Goal: Task Accomplishment & Management: Manage account settings

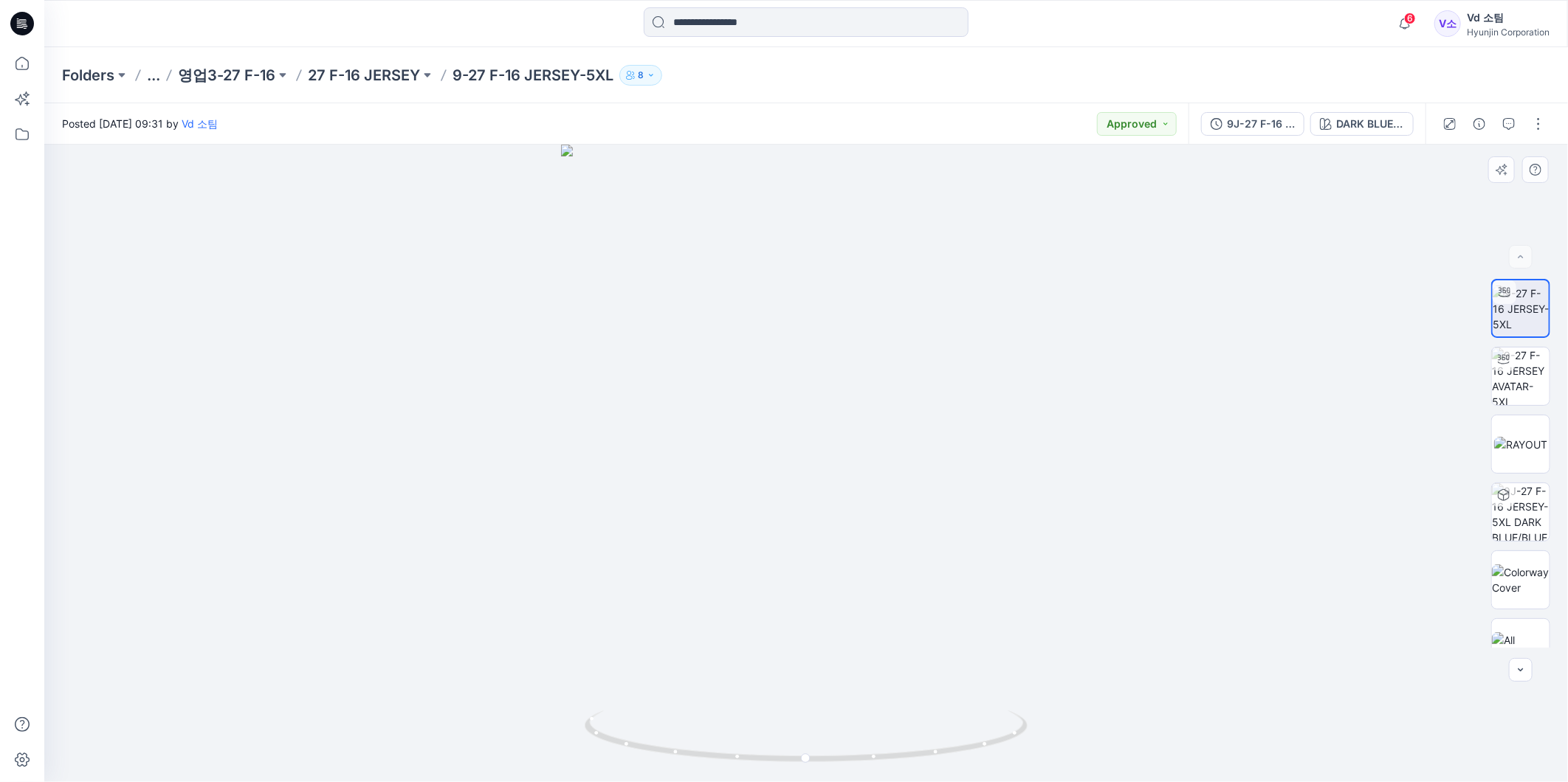
click at [816, 233] on div at bounding box center [806, 463] width 1524 height 637
click at [30, 144] on icon at bounding box center [22, 134] width 32 height 32
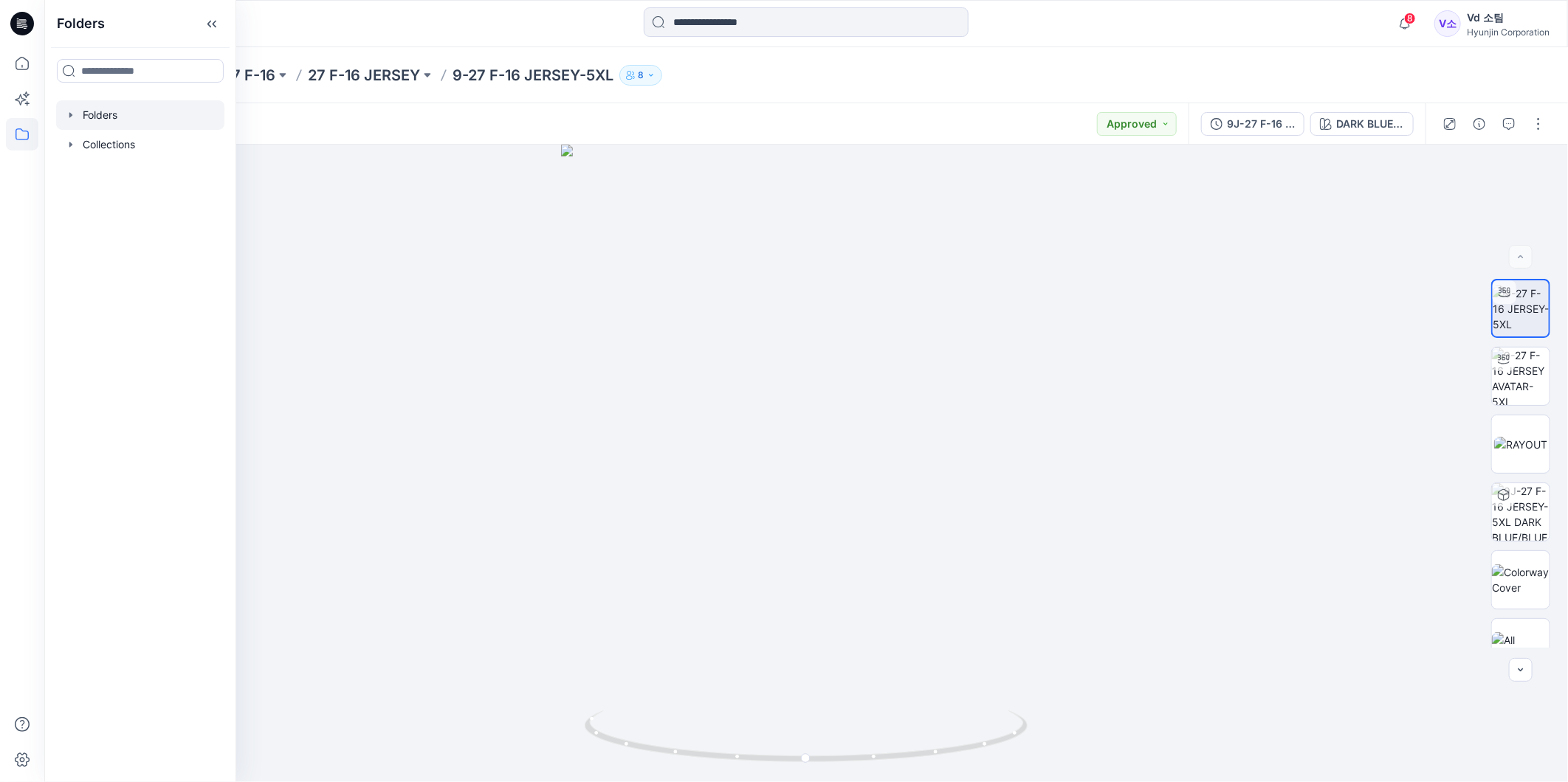
click at [114, 113] on div at bounding box center [140, 115] width 168 height 30
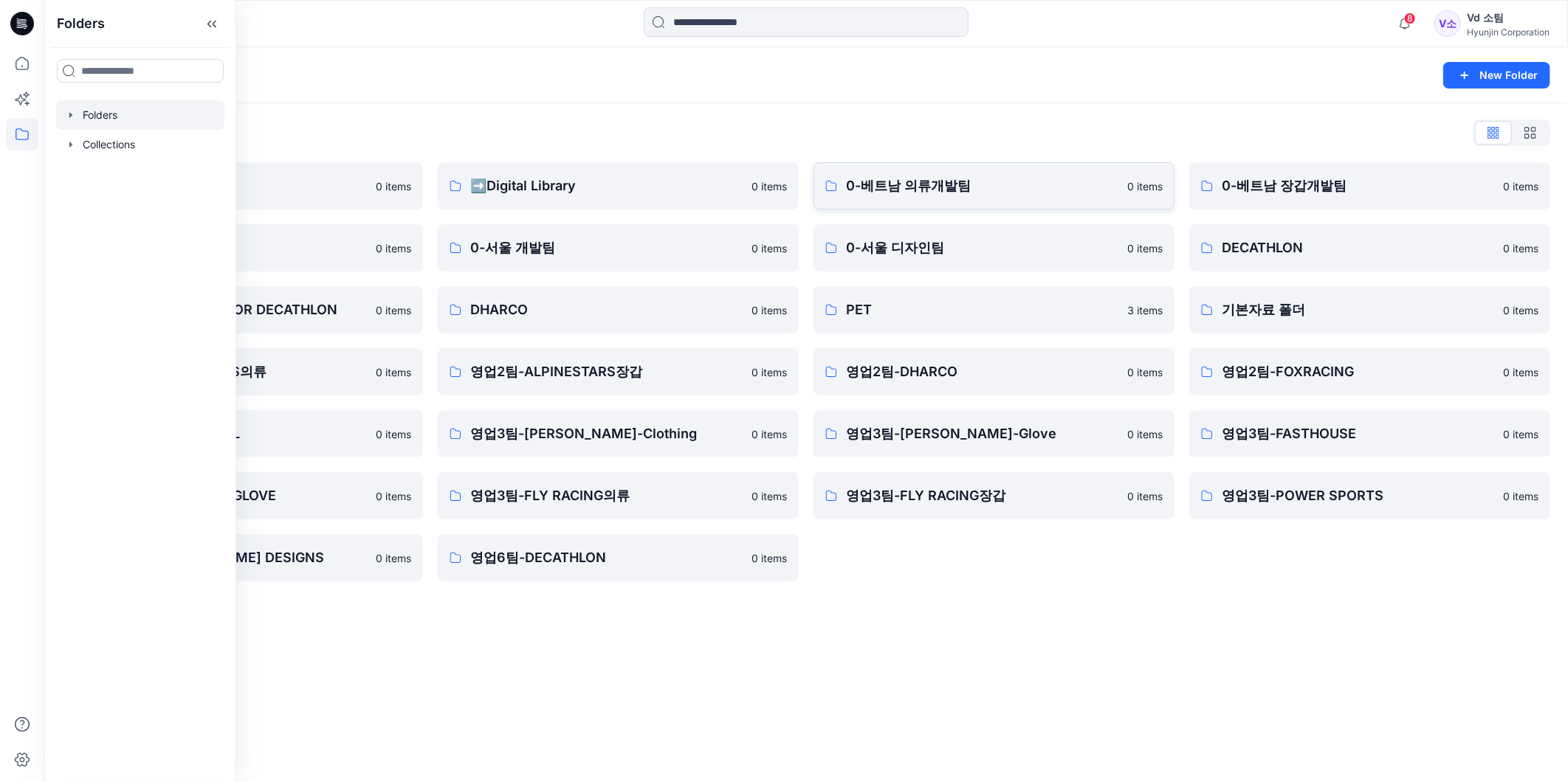
click at [899, 183] on p "0-베트남 의류개발팀" at bounding box center [982, 186] width 273 height 21
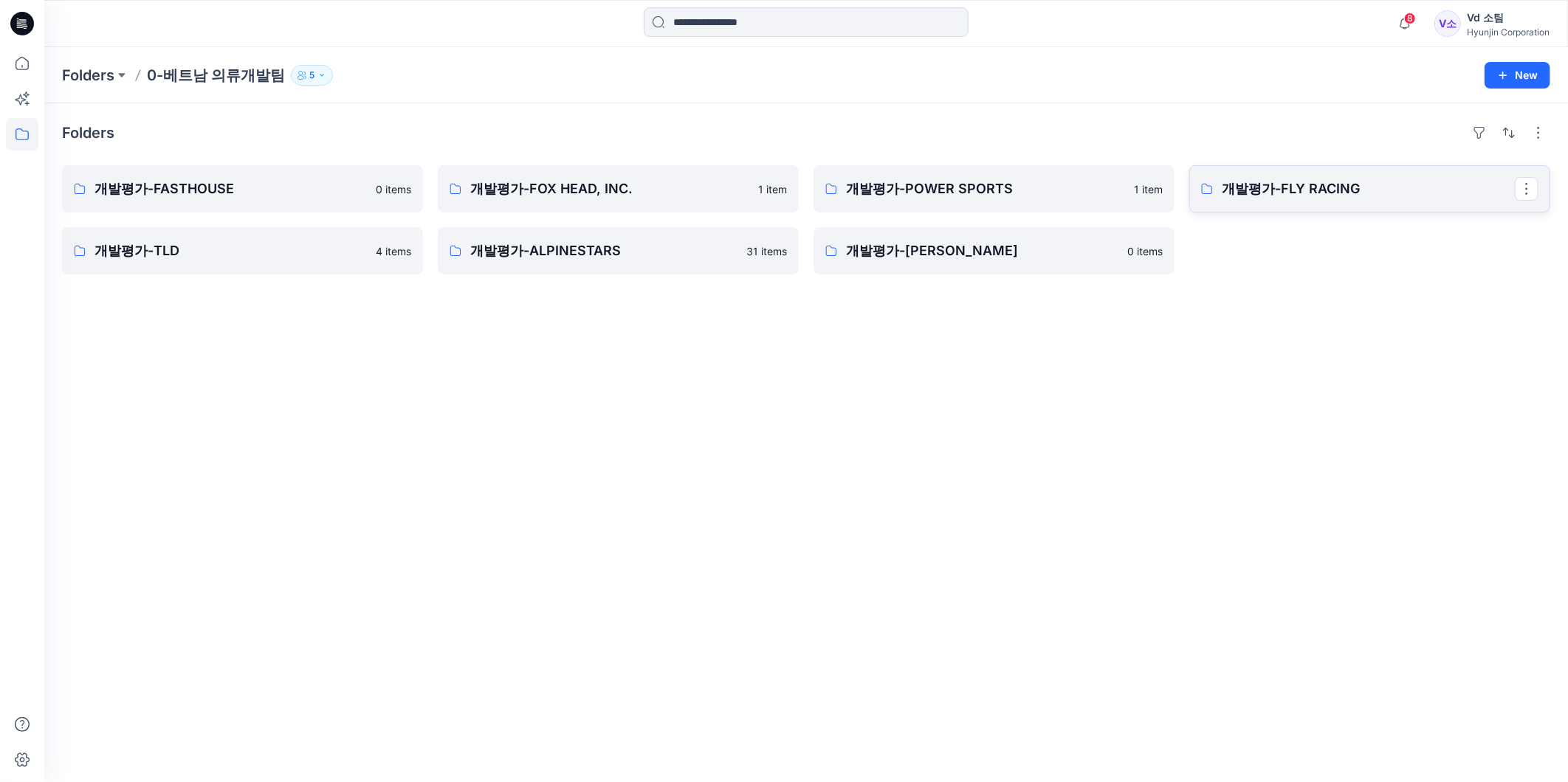
click at [1339, 197] on p "개발평가-FLY RACING" at bounding box center [1368, 188] width 293 height 21
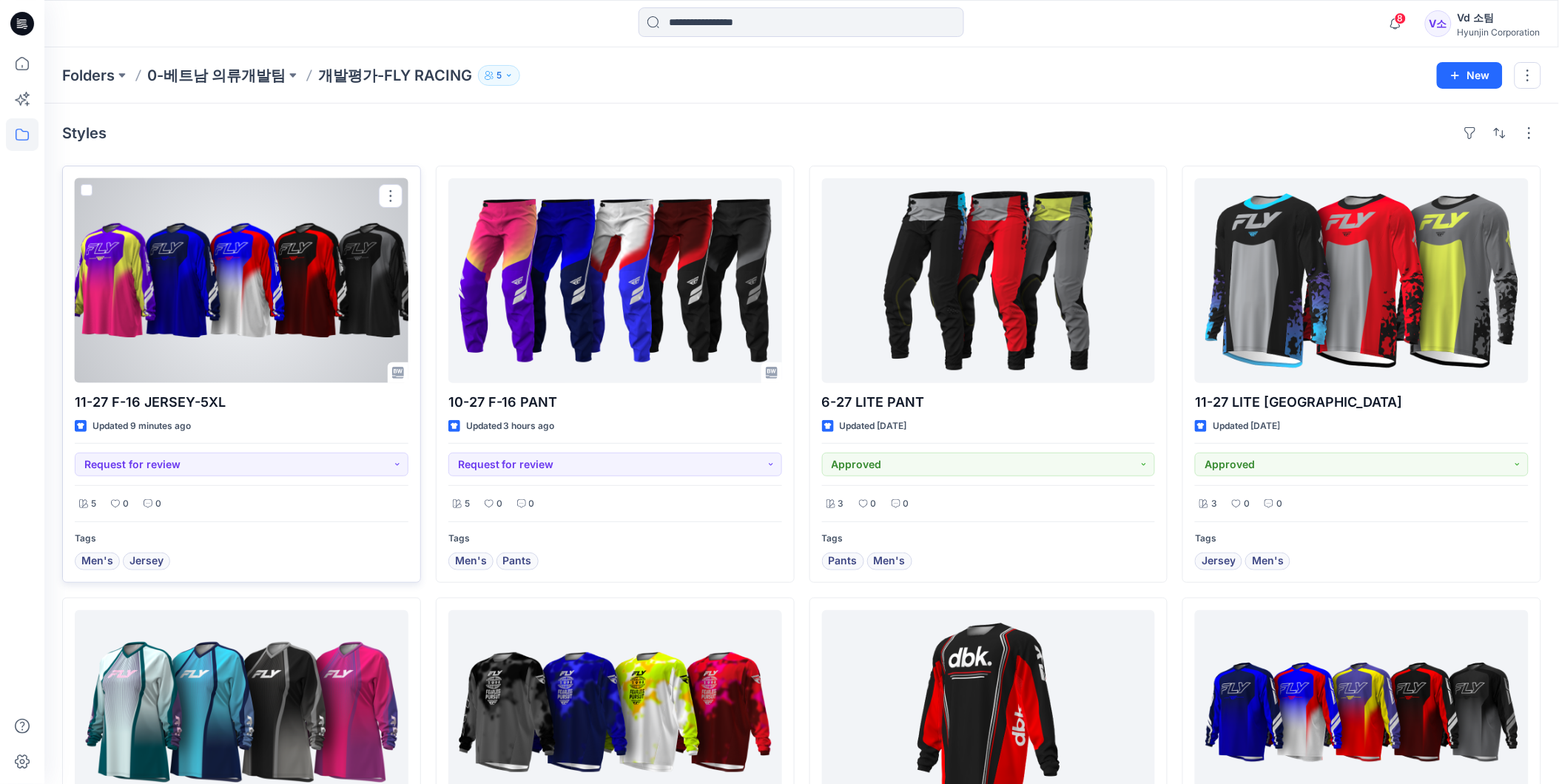
click at [246, 286] on div at bounding box center [241, 280] width 334 height 205
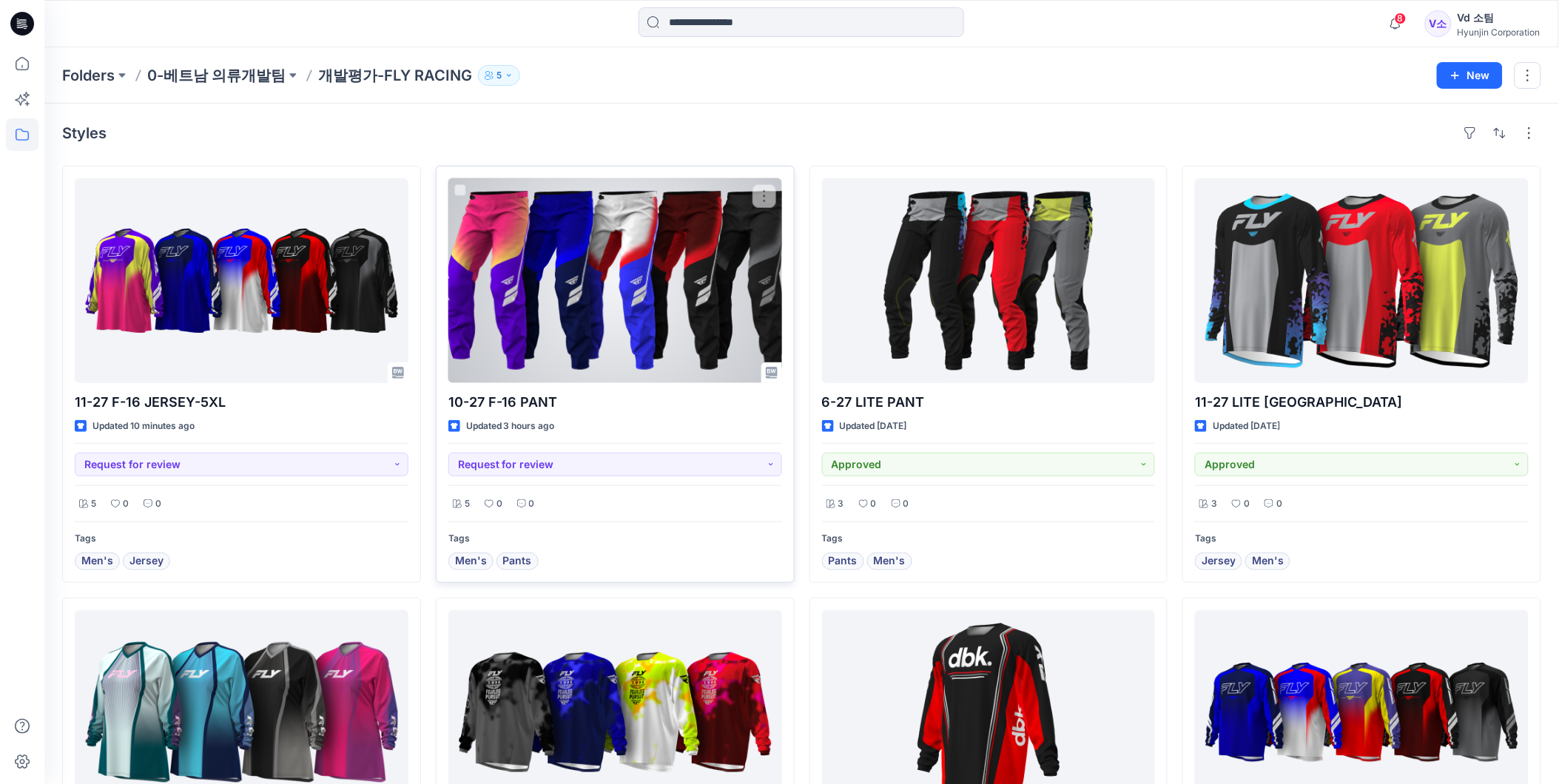
click at [543, 241] on div at bounding box center [615, 280] width 334 height 205
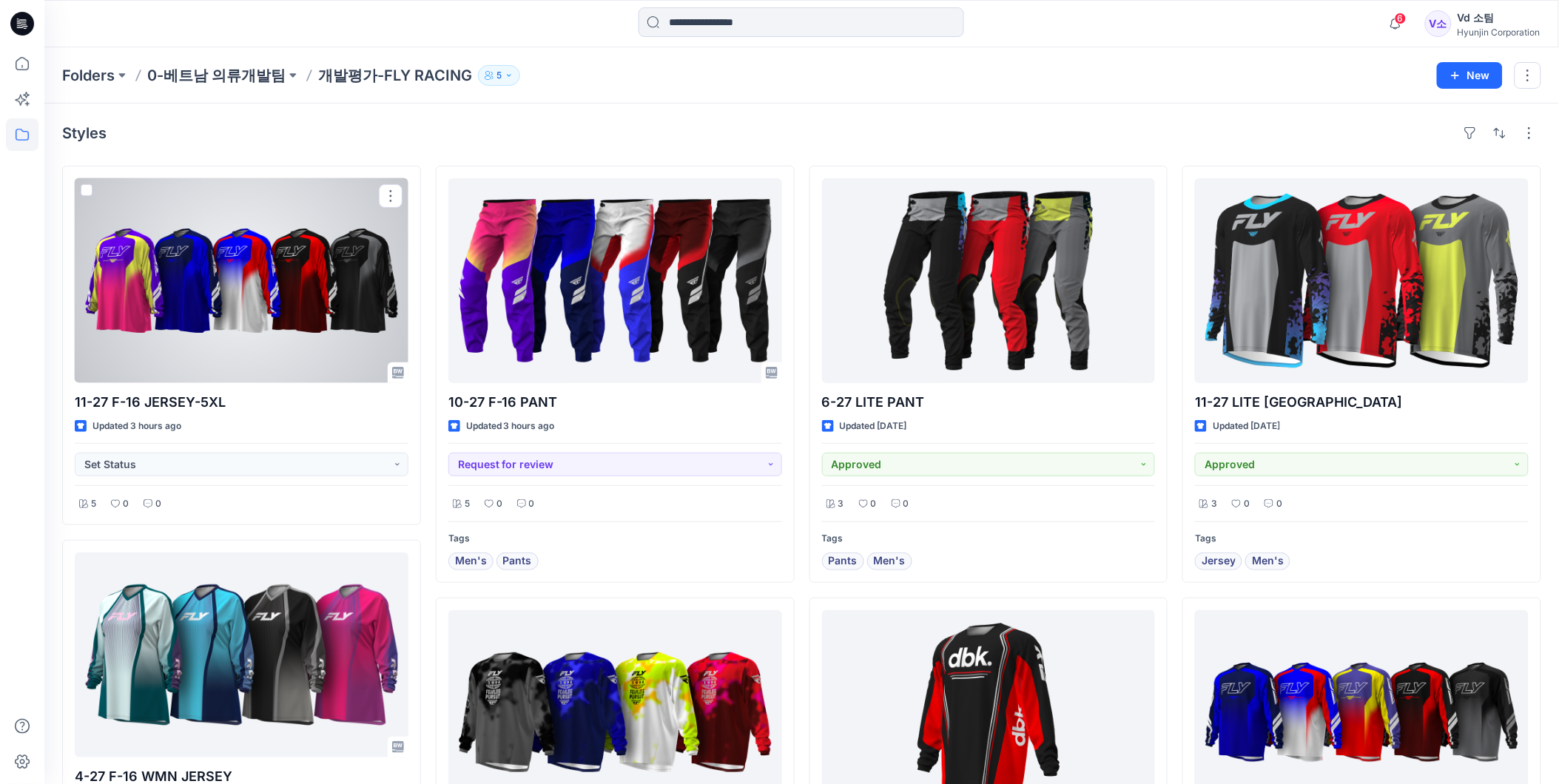
click at [348, 295] on div at bounding box center [241, 280] width 334 height 205
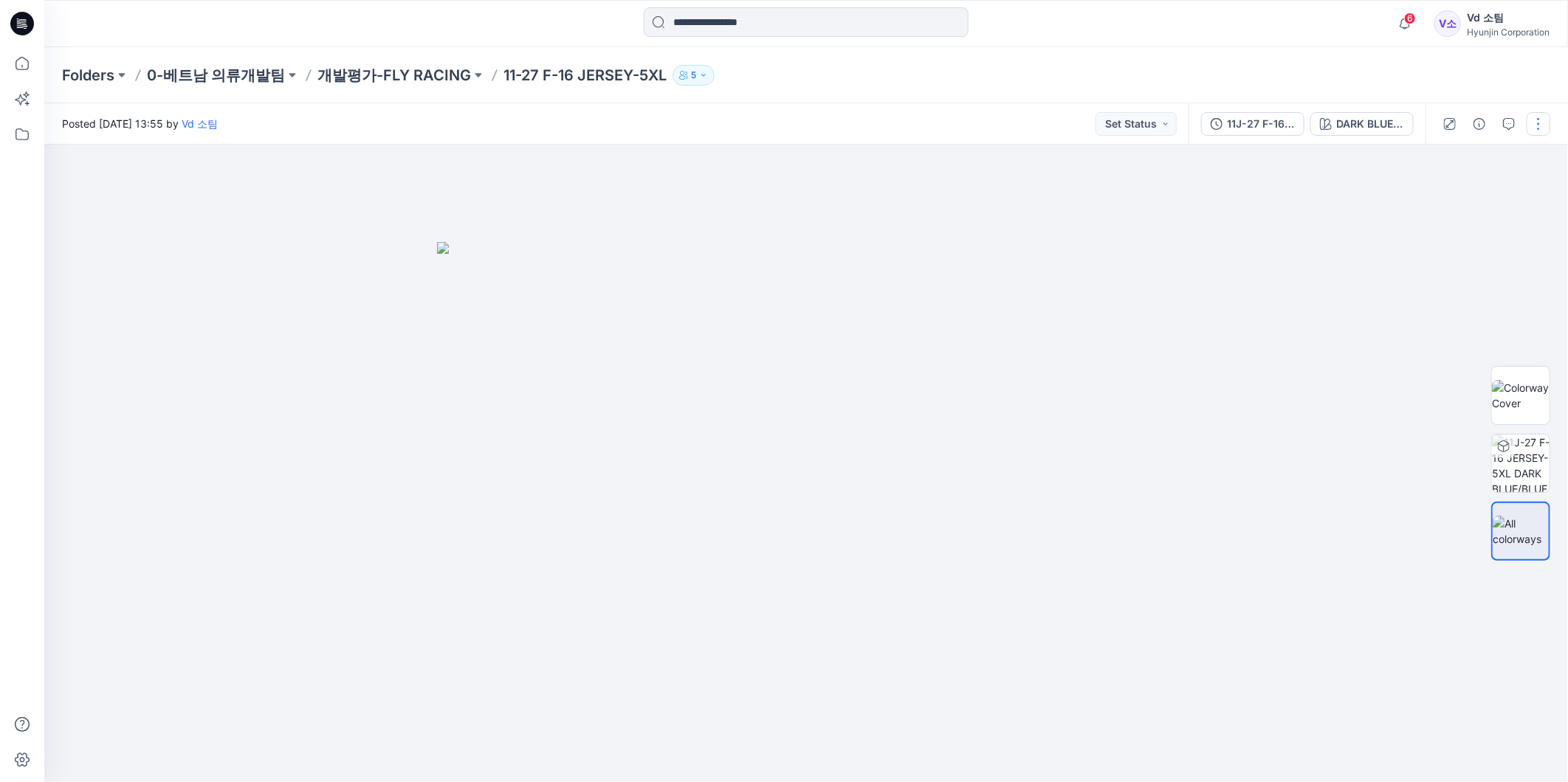
click at [1537, 127] on button "button" at bounding box center [1538, 124] width 24 height 24
click at [1456, 203] on button "Edit" at bounding box center [1476, 199] width 136 height 28
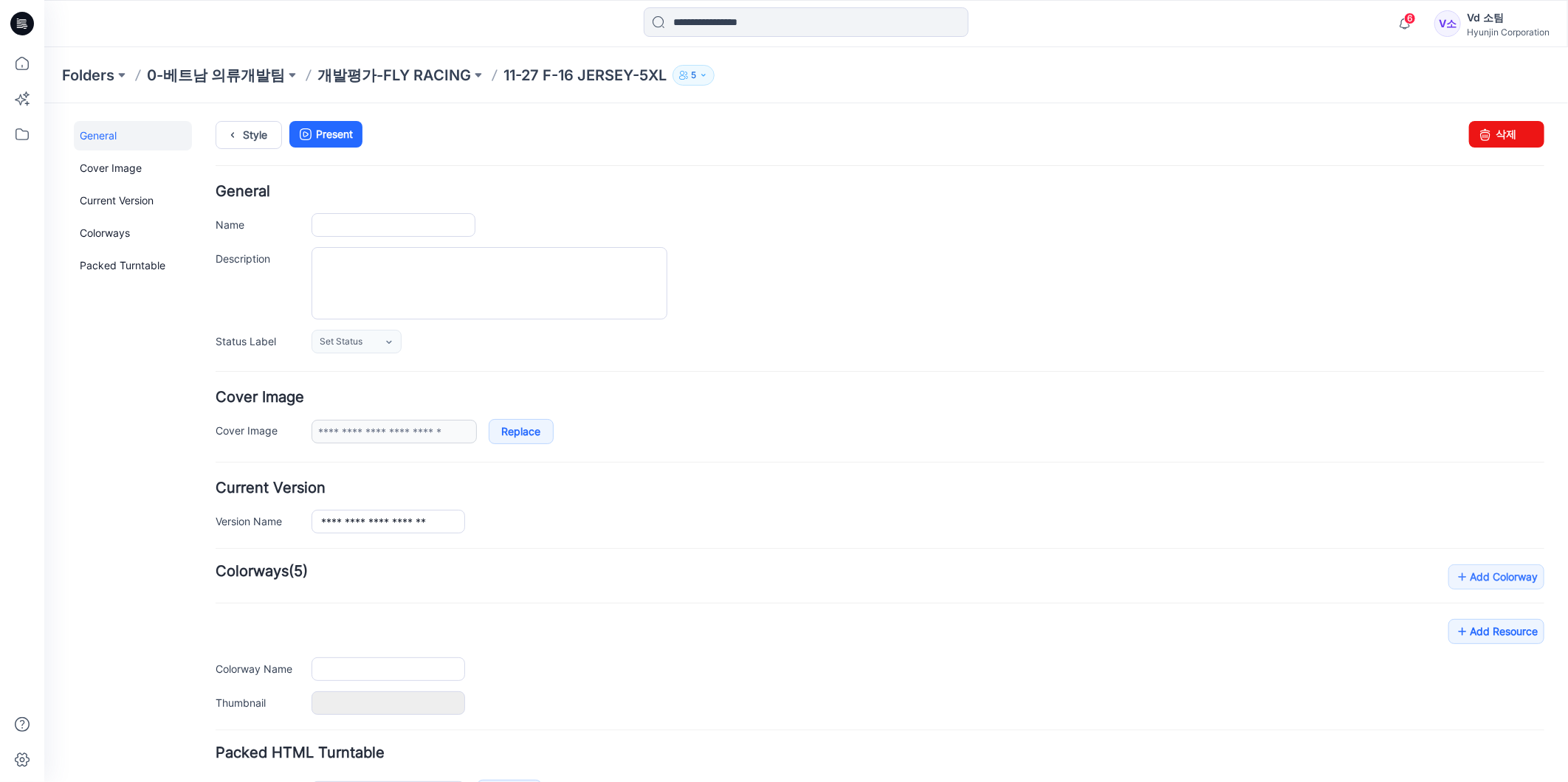
type input "**********"
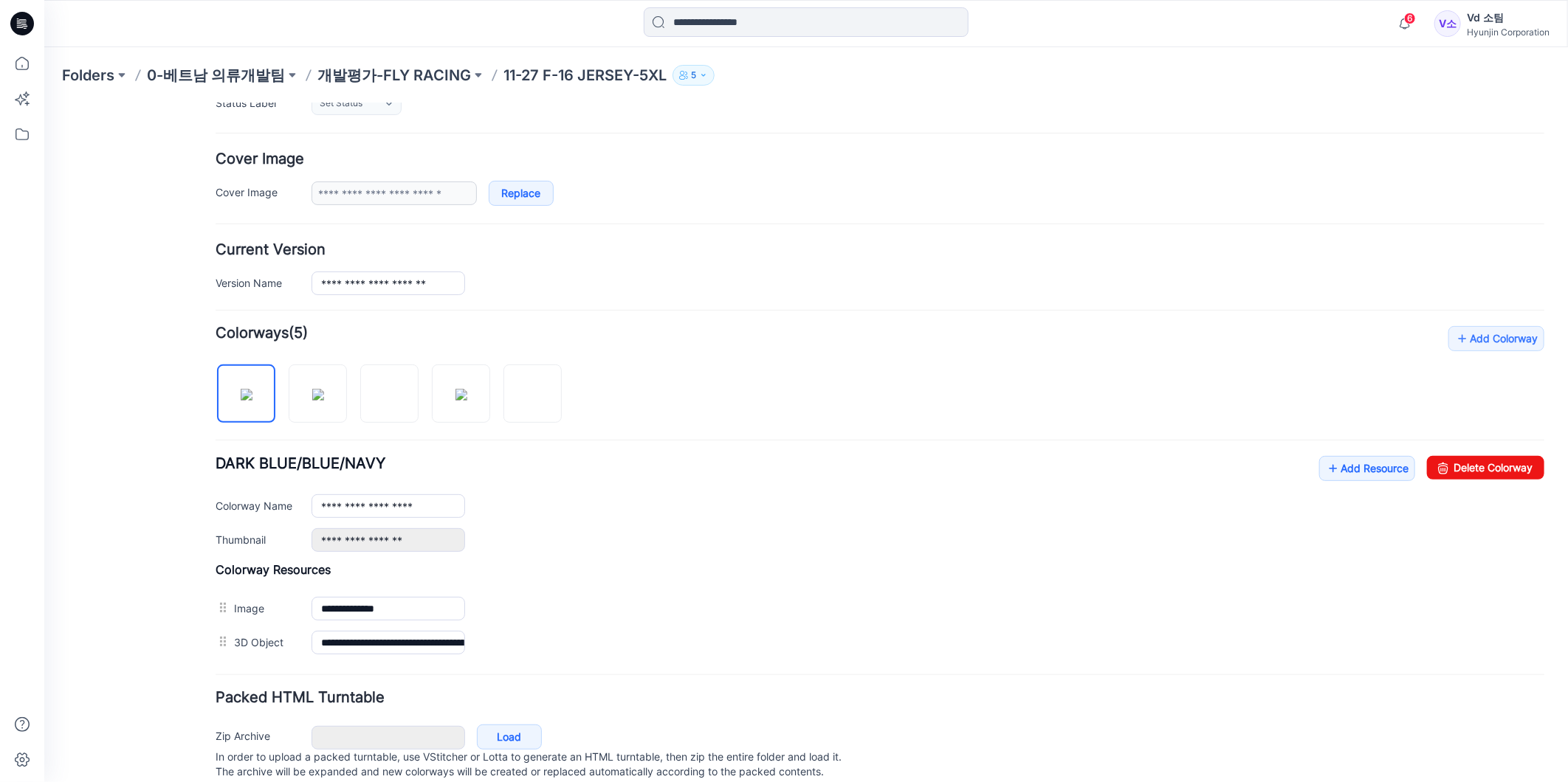
scroll to position [246, 0]
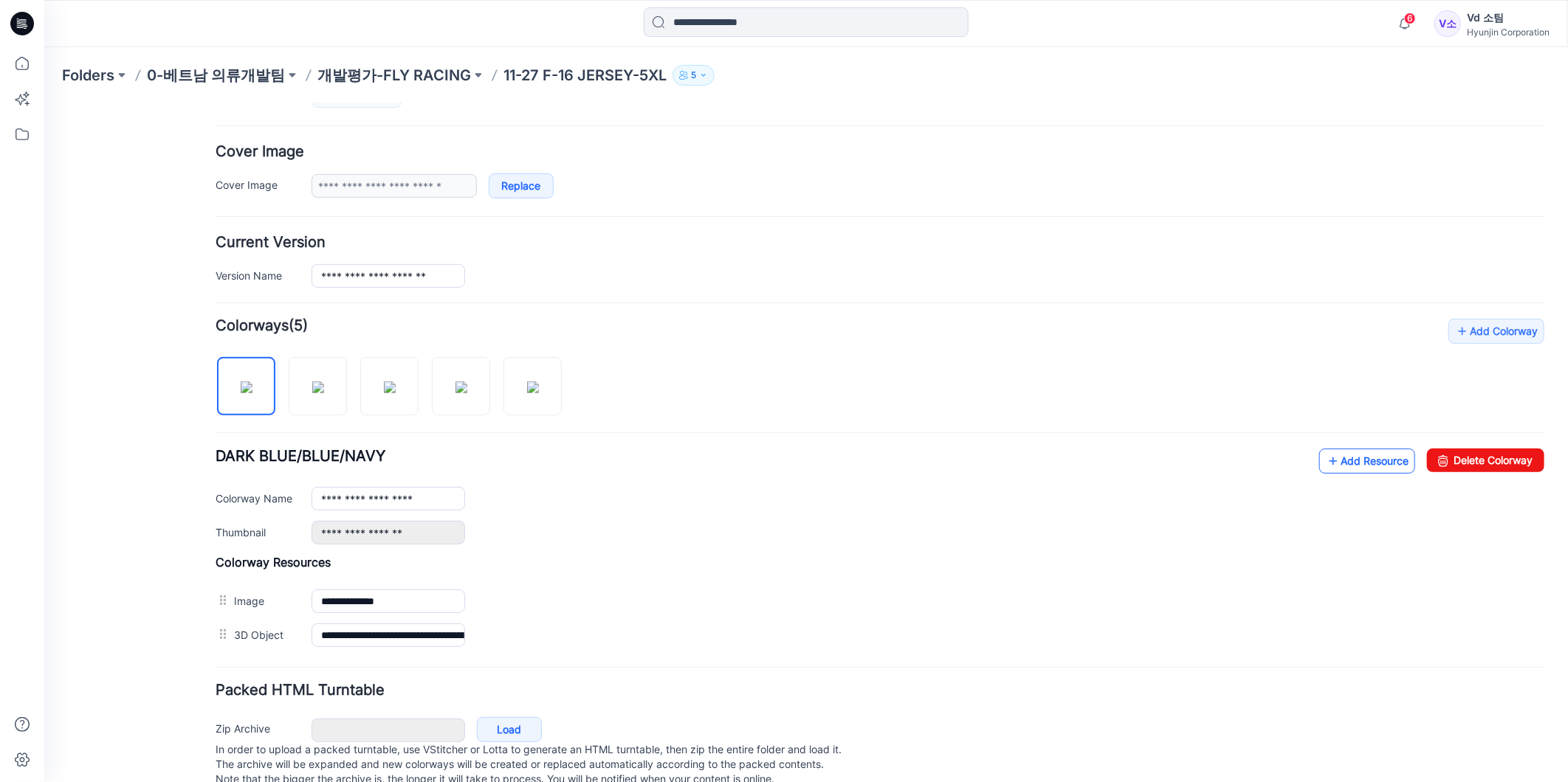
click at [1348, 458] on link "Add Resource" at bounding box center [1366, 460] width 96 height 25
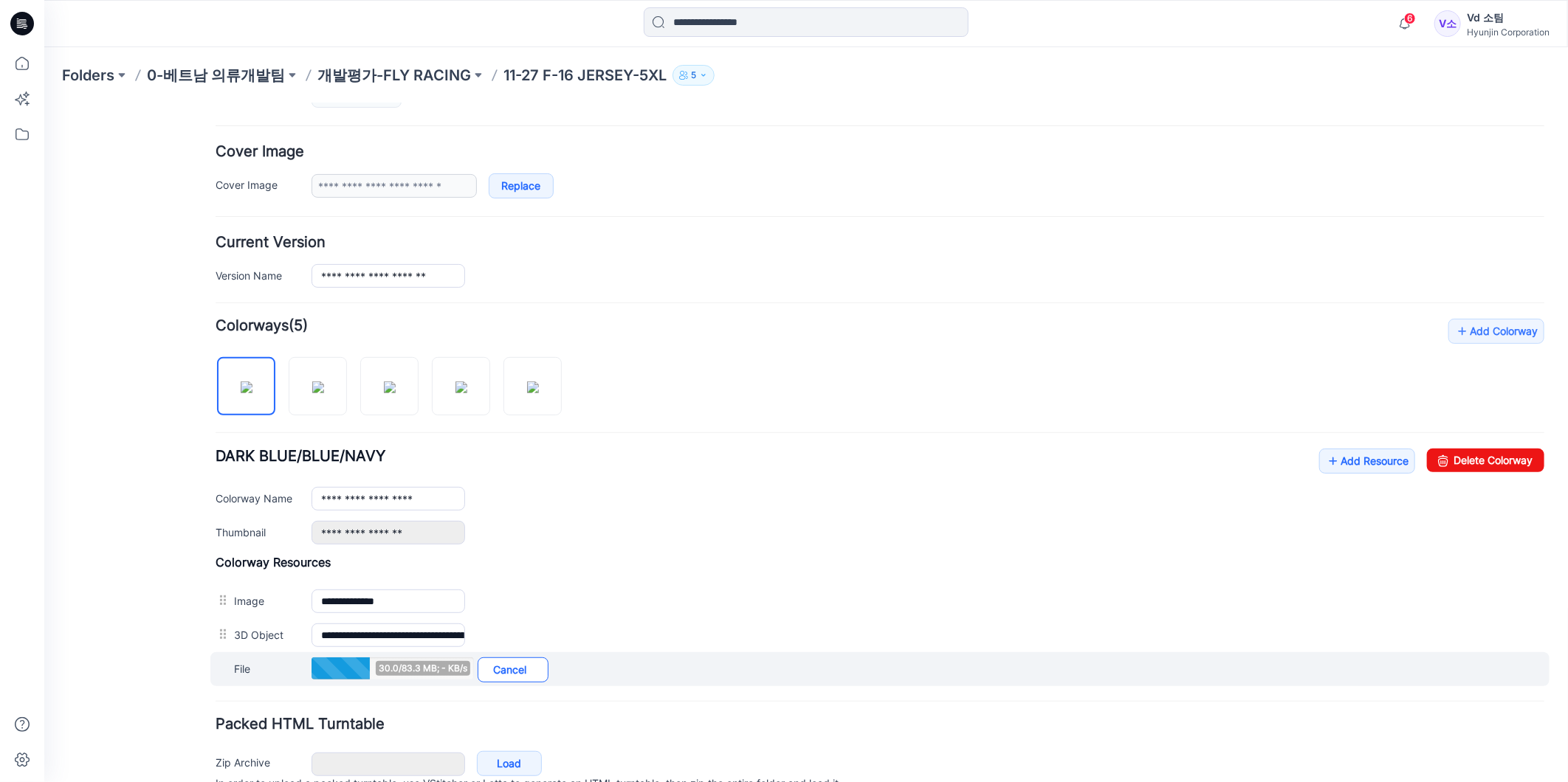
click at [524, 667] on link "Cancel" at bounding box center [512, 669] width 71 height 25
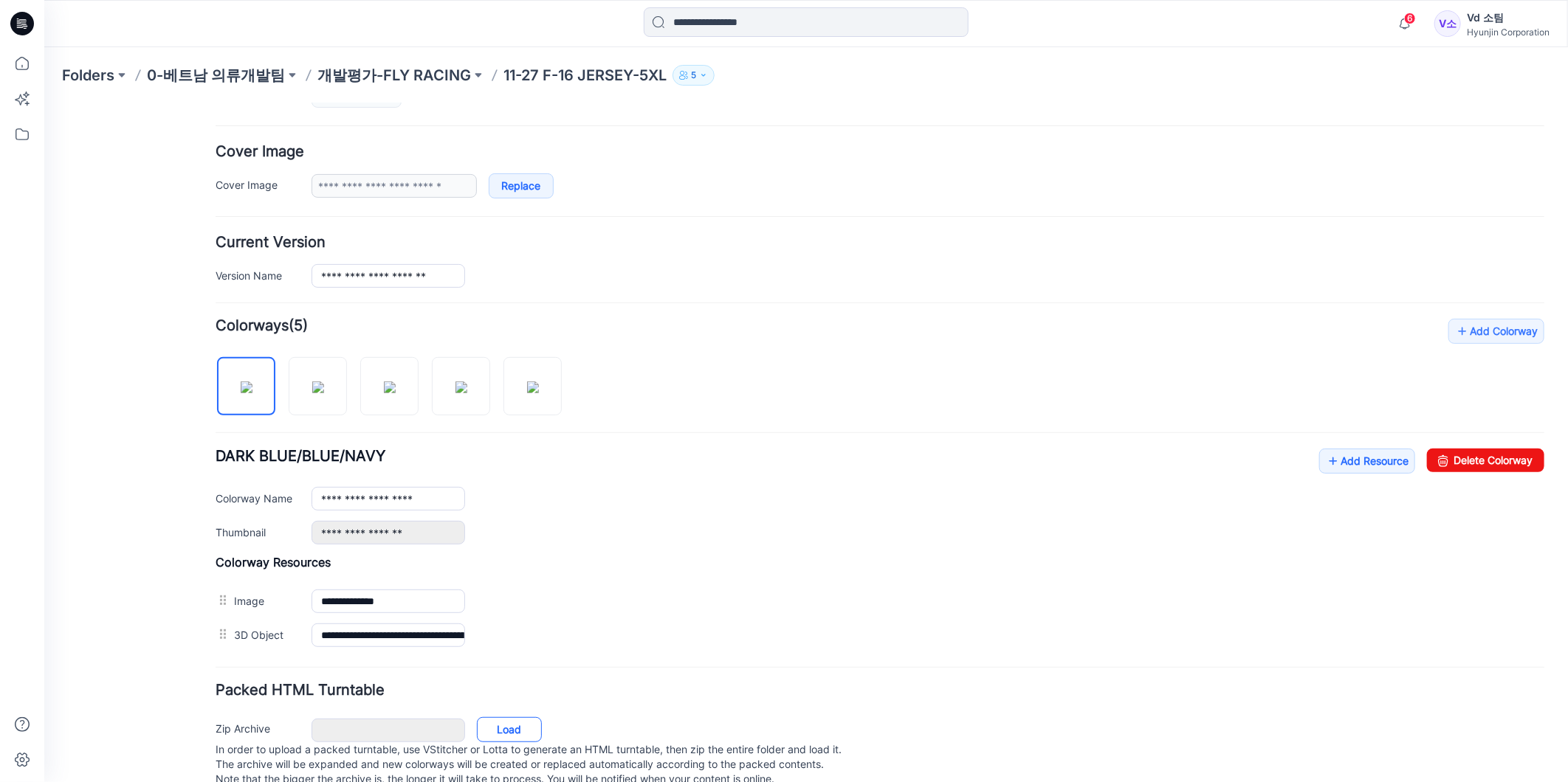
click at [511, 722] on link "Load" at bounding box center [508, 728] width 65 height 25
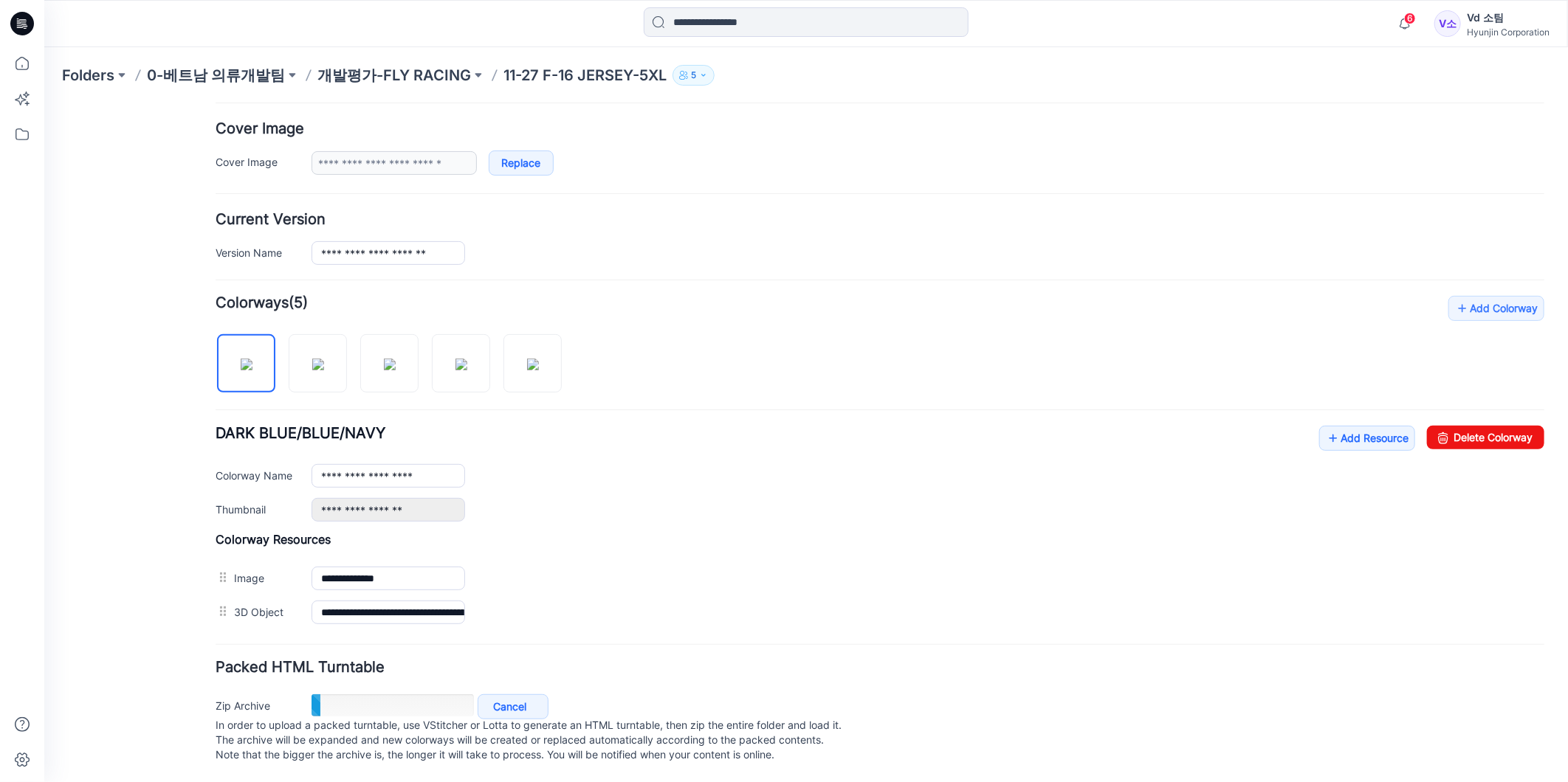
scroll to position [285, 0]
click at [506, 699] on link "Load" at bounding box center [508, 705] width 65 height 25
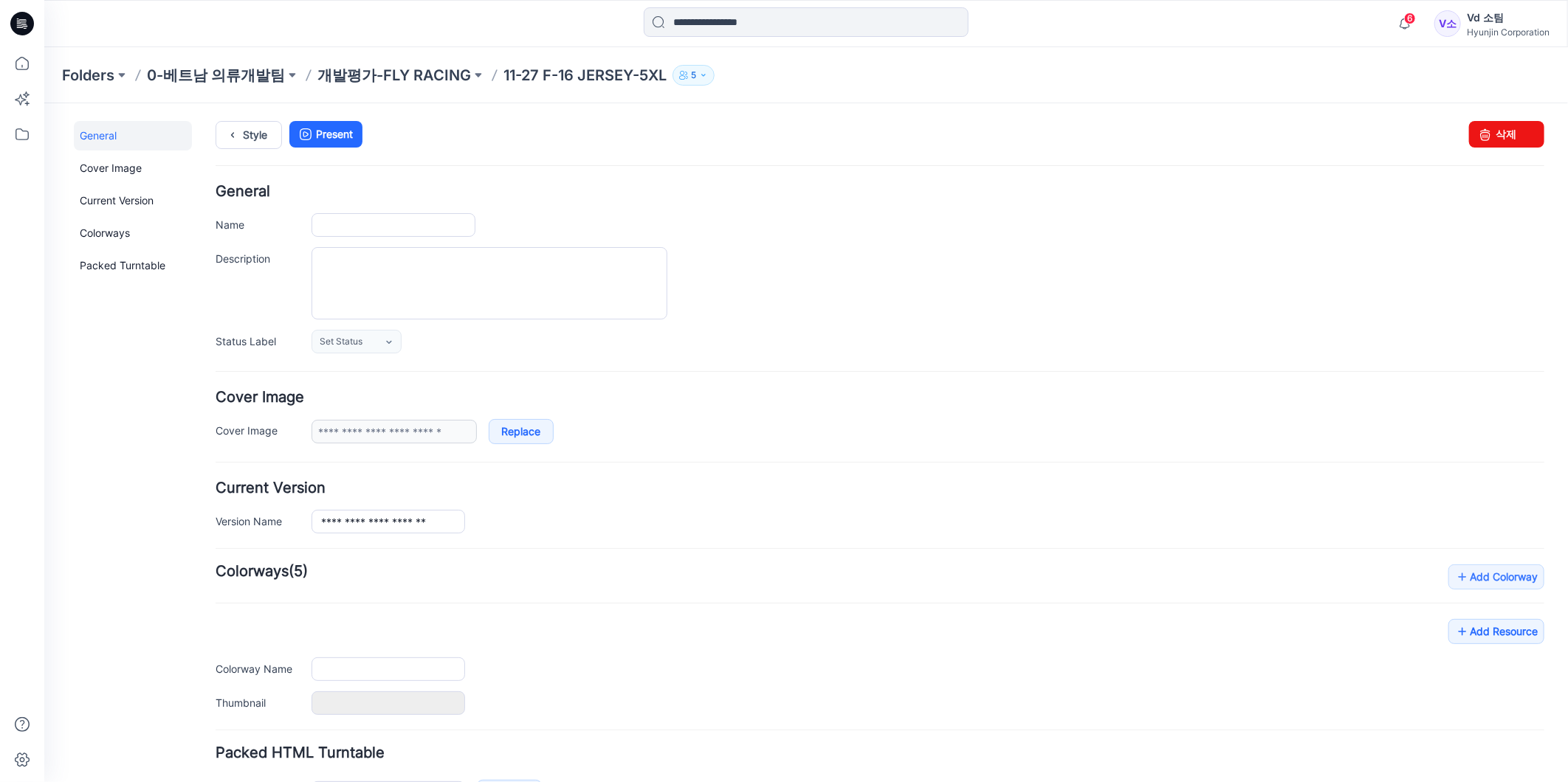
type input "**********"
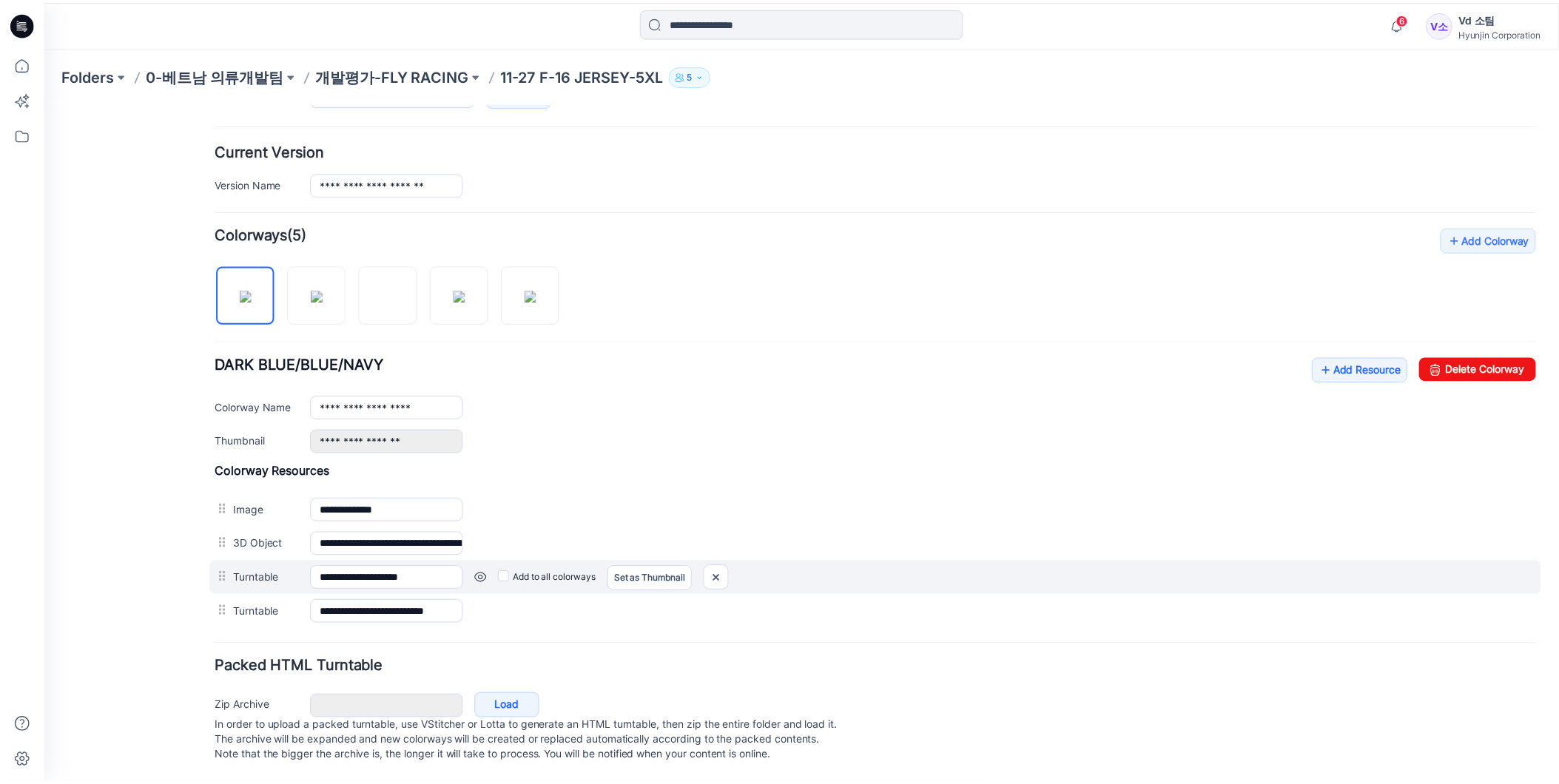
scroll to position [357, 0]
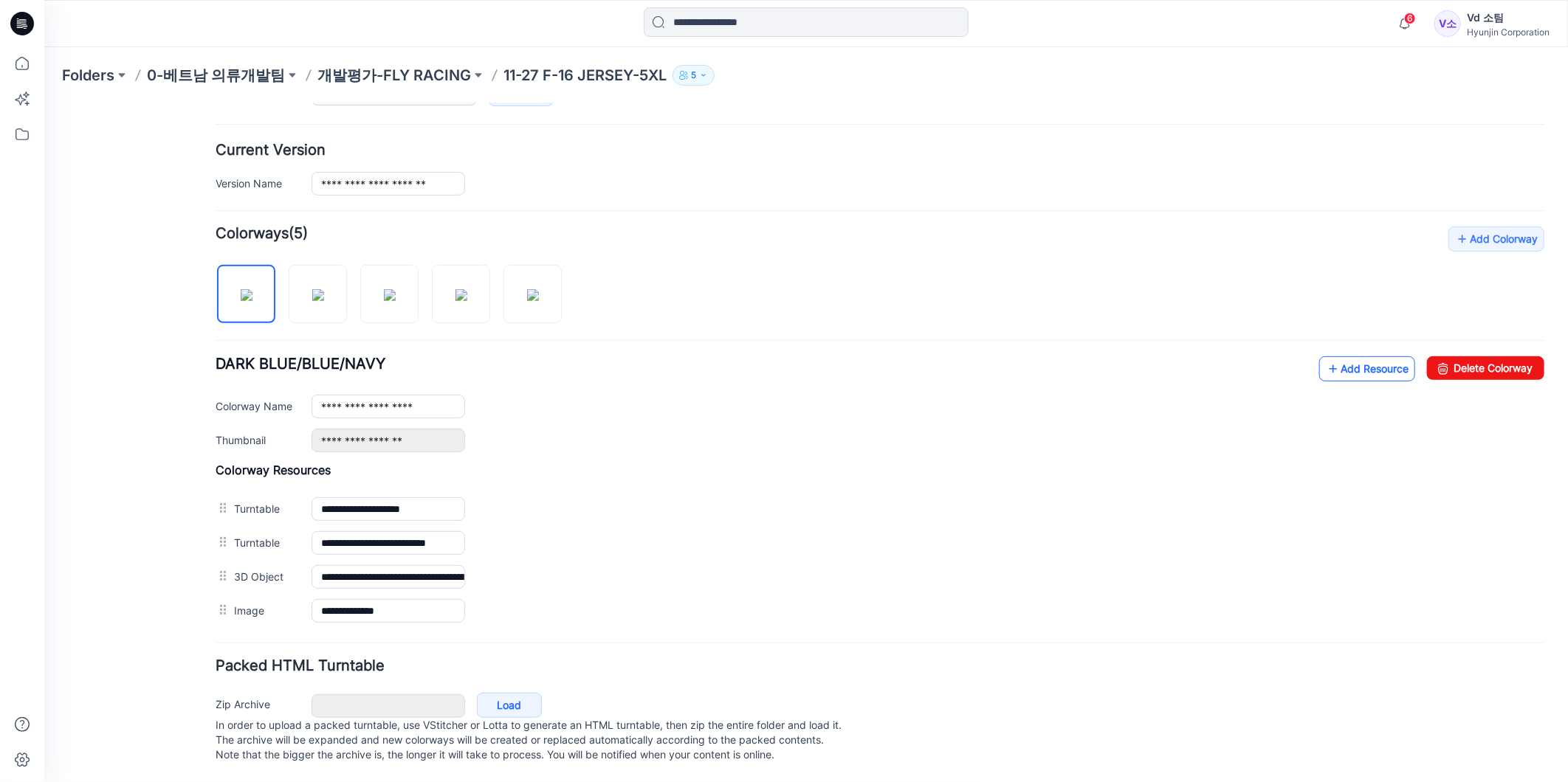
click at [1361, 358] on link "Add Resource" at bounding box center [1366, 368] width 96 height 25
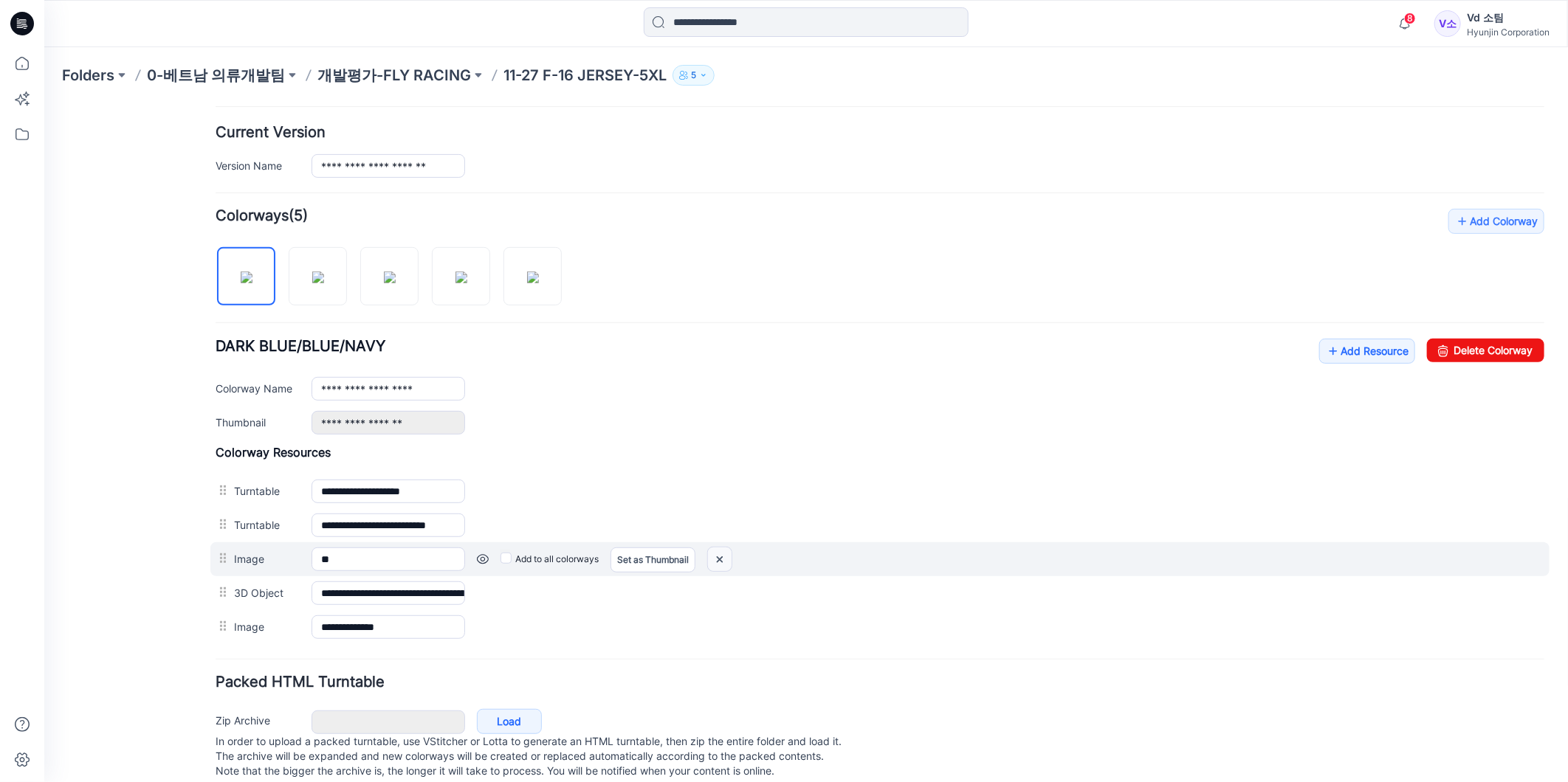
drag, startPoint x: 723, startPoint y: 555, endPoint x: 902, endPoint y: 179, distance: 416.4
click at [723, 555] on img at bounding box center [719, 559] width 24 height 24
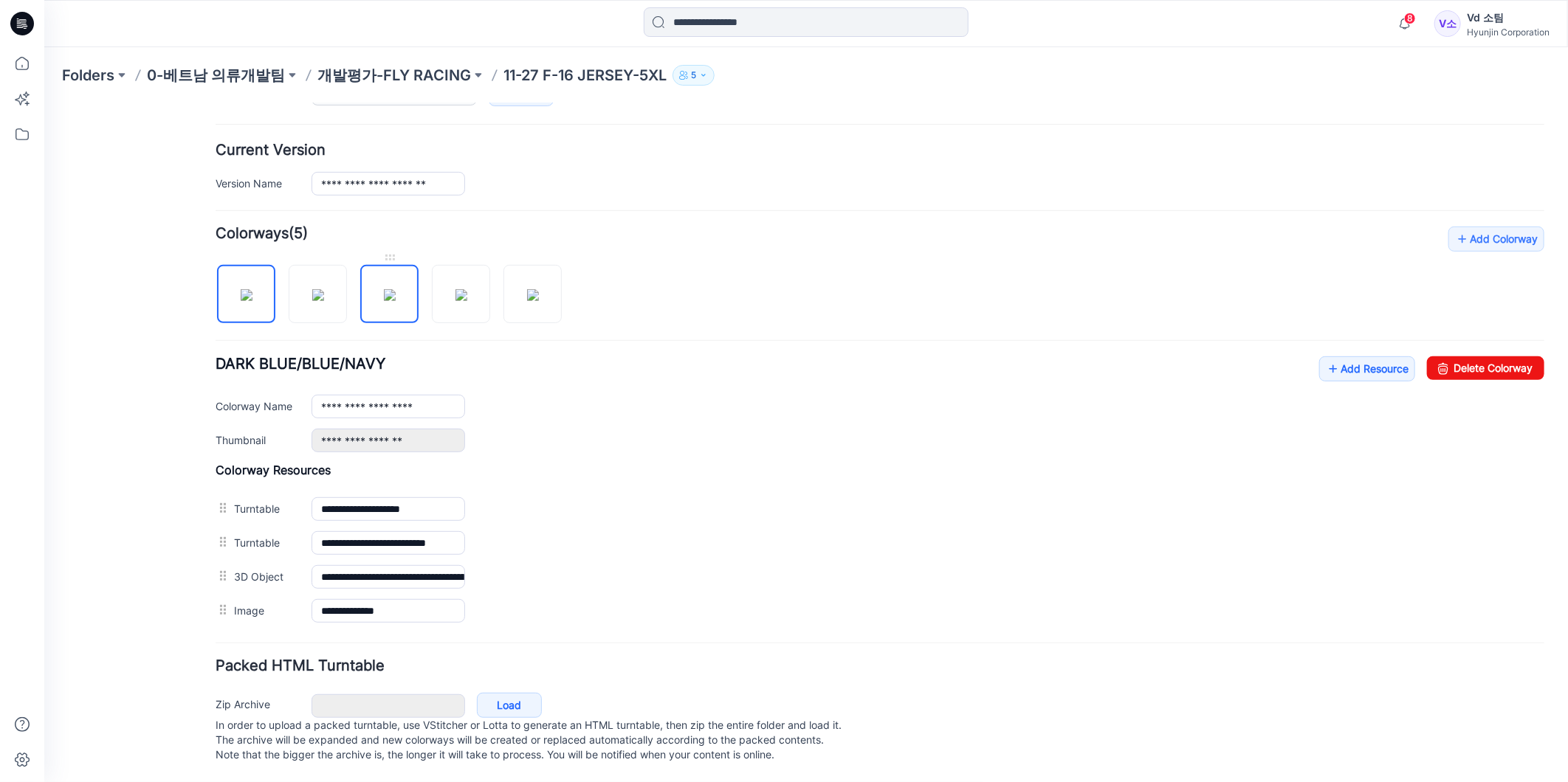
click at [393, 288] on img at bounding box center [389, 294] width 11 height 11
click at [1381, 356] on link "Add Resource" at bounding box center [1366, 368] width 96 height 25
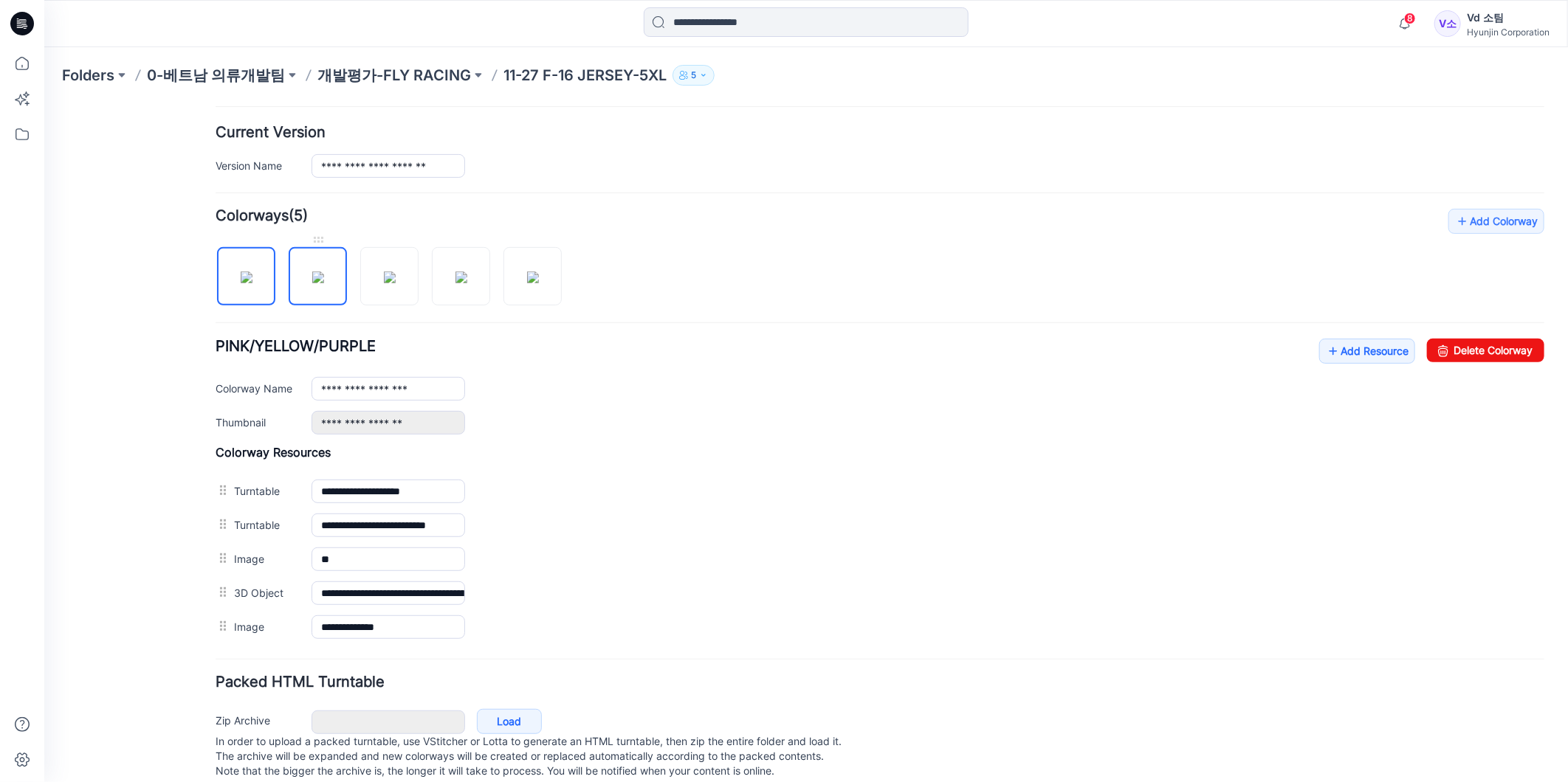
click at [312, 282] on img at bounding box center [317, 276] width 11 height 11
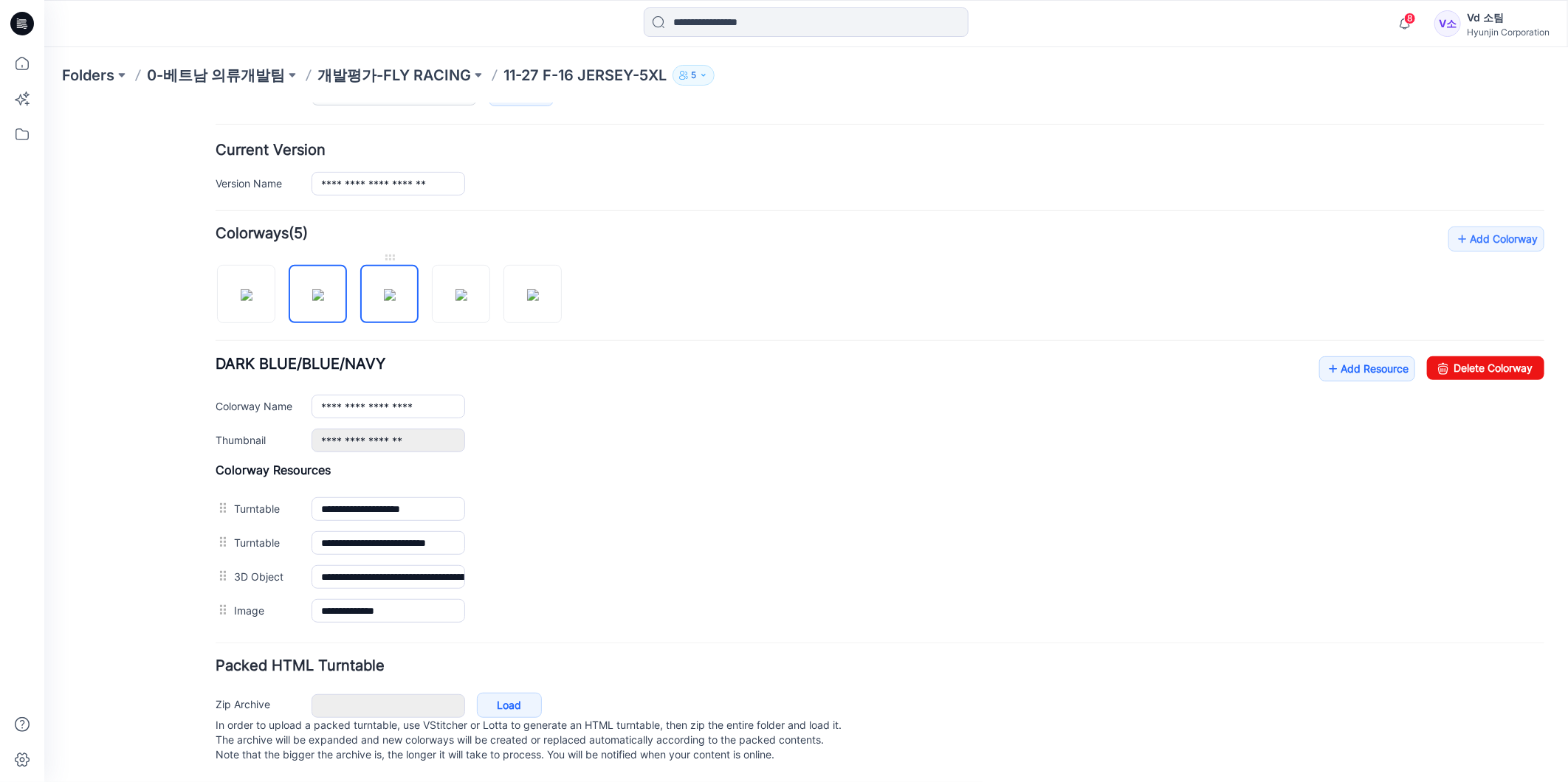
click at [395, 288] on img at bounding box center [389, 294] width 11 height 11
click at [467, 288] on img at bounding box center [460, 294] width 11 height 11
click at [532, 297] on img at bounding box center [532, 294] width 11 height 11
type input "**********"
click at [409, 73] on p "개발평가-FLY RACING" at bounding box center [394, 75] width 154 height 21
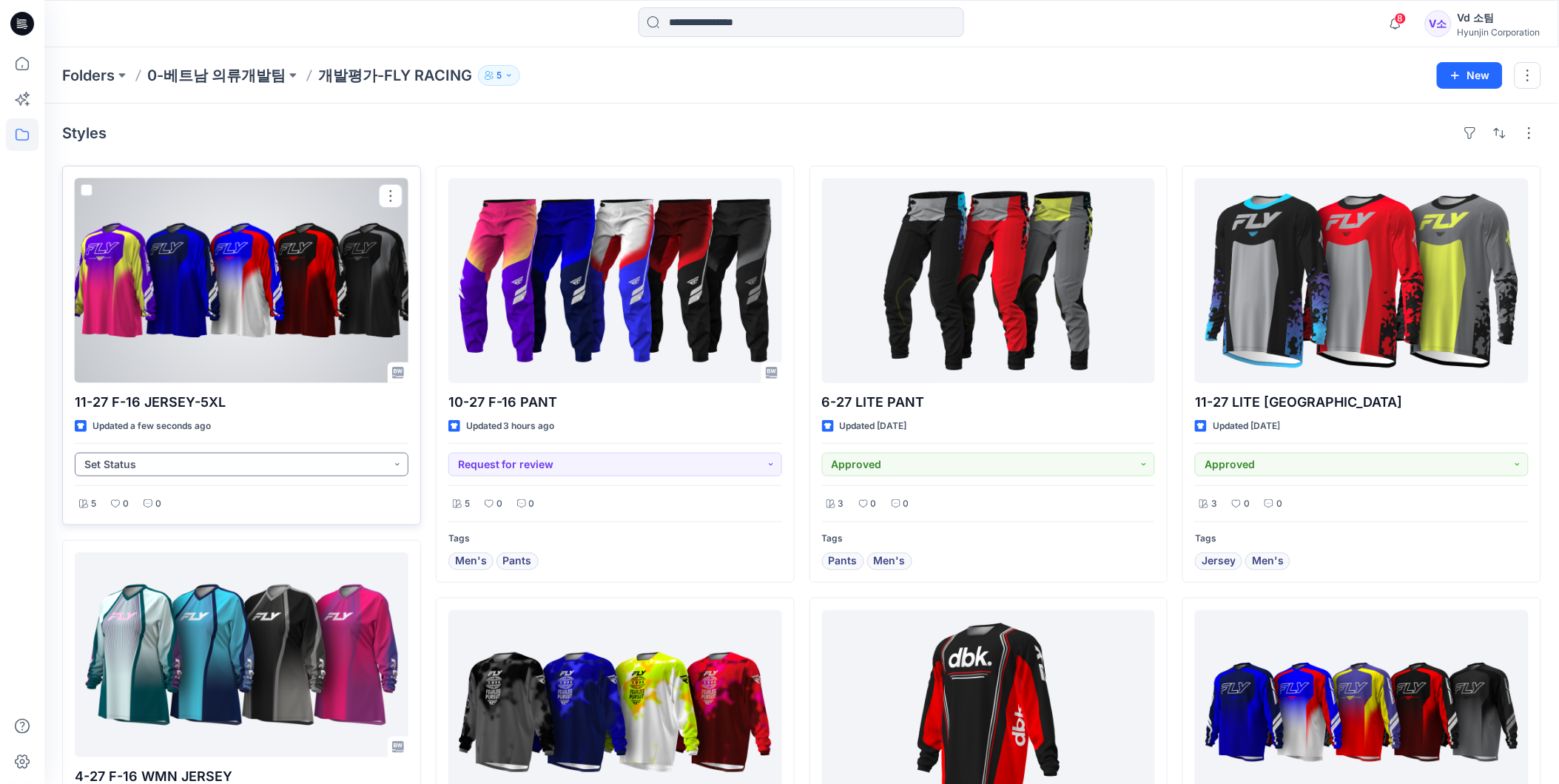
click at [343, 460] on button "Set Status" at bounding box center [241, 464] width 334 height 24
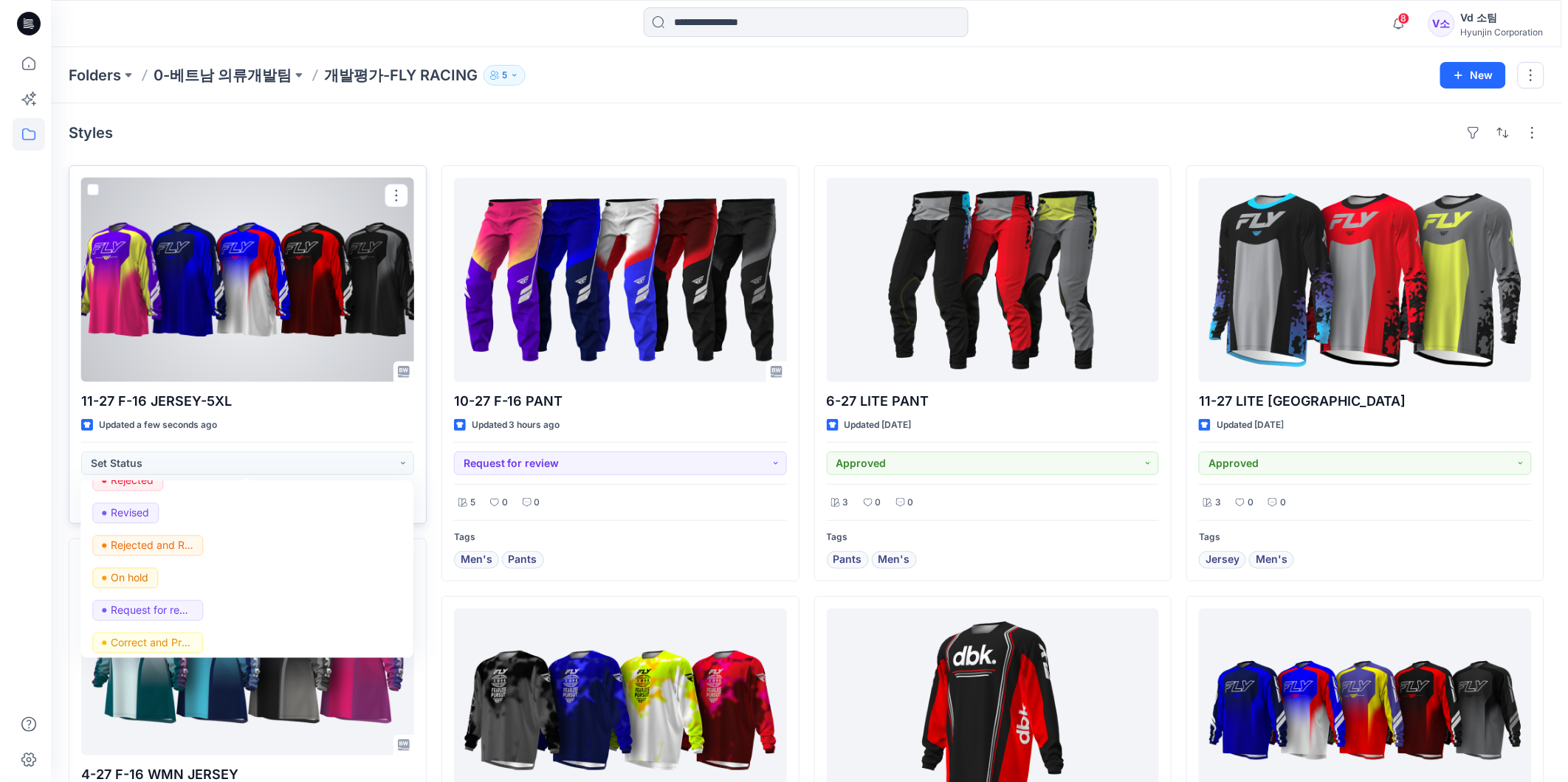
scroll to position [185, 0]
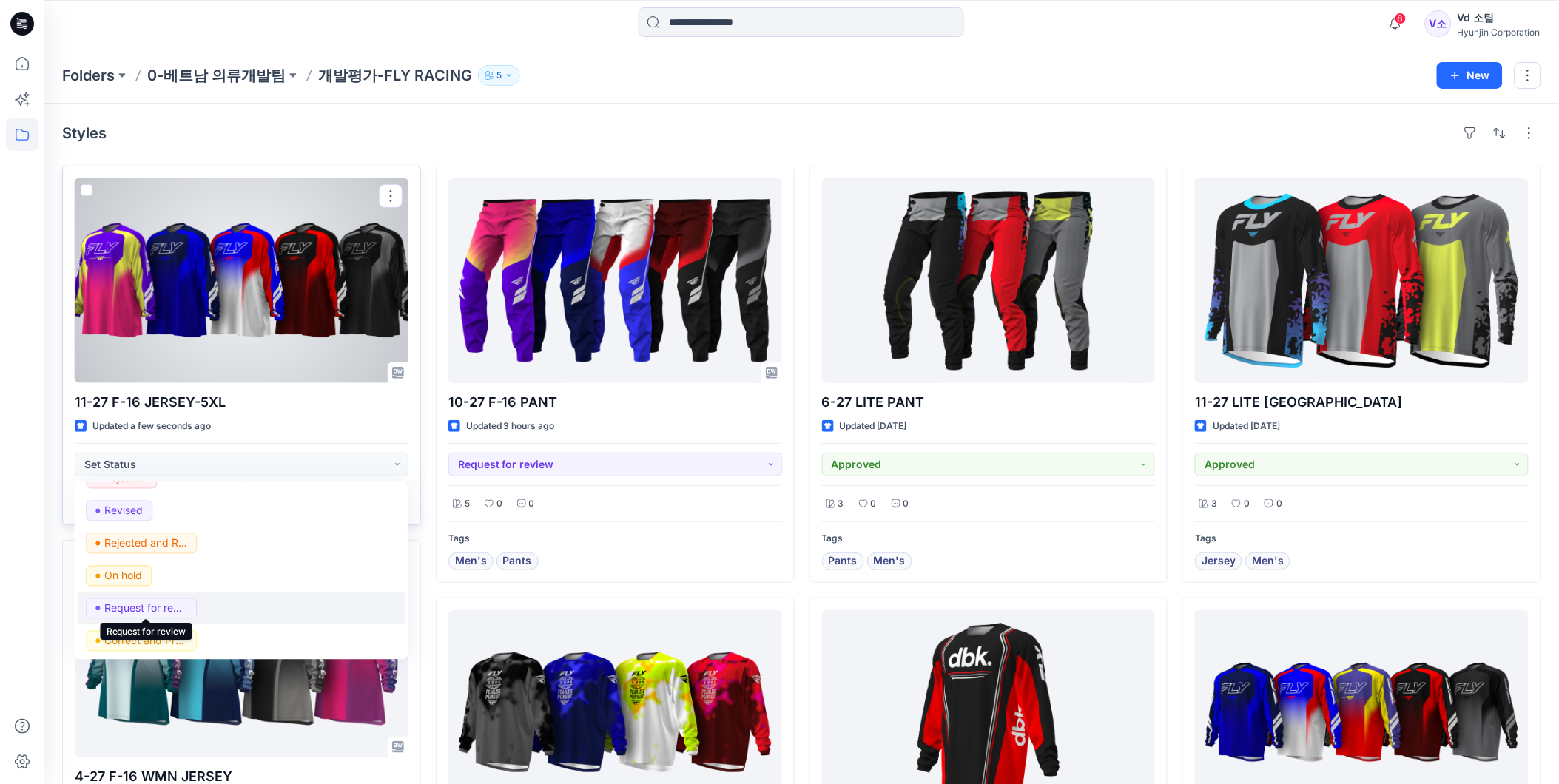
click at [169, 604] on p "Request for review" at bounding box center [146, 608] width 83 height 19
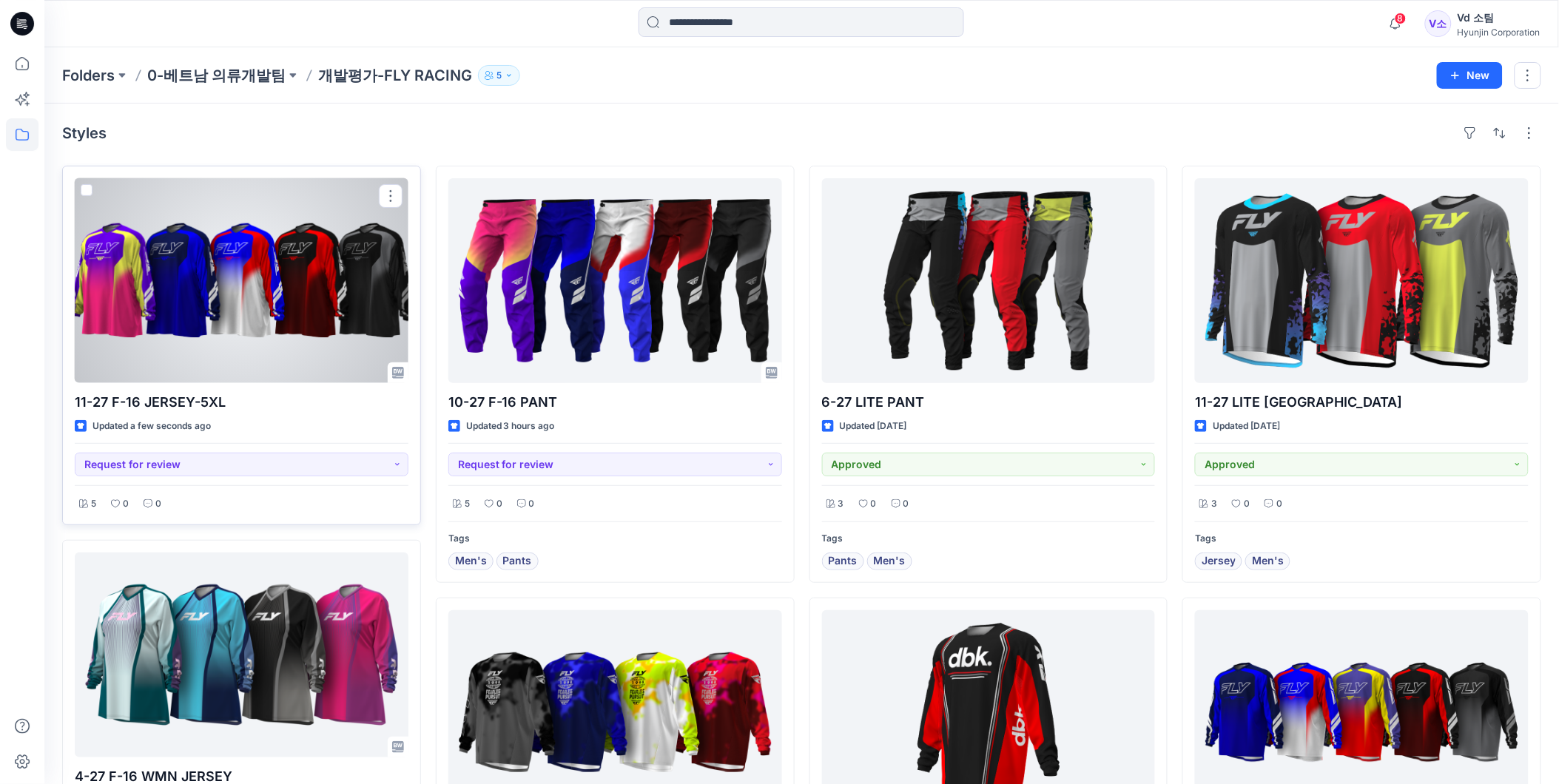
click at [280, 304] on div at bounding box center [241, 280] width 334 height 205
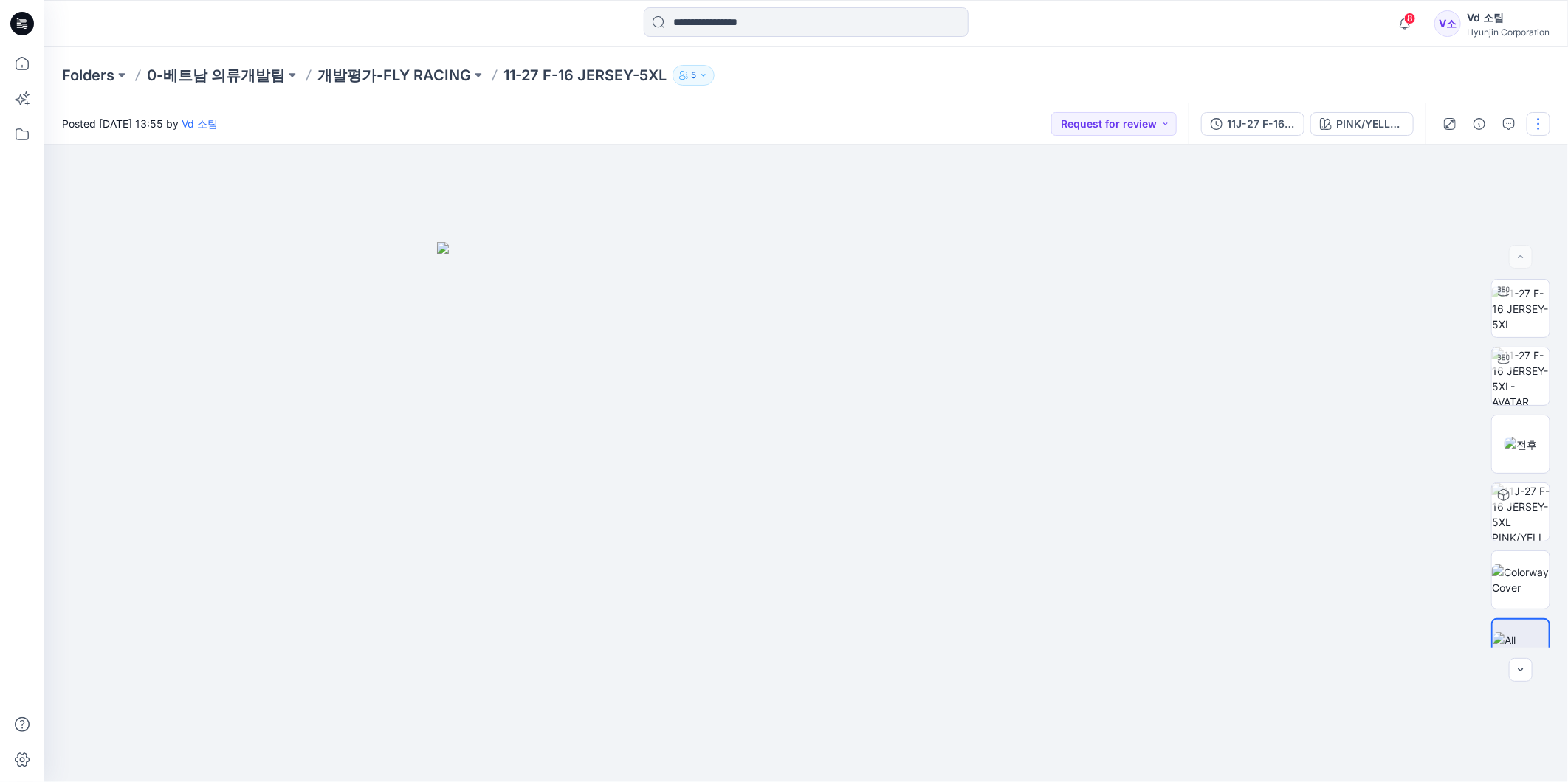
click at [1538, 126] on button "button" at bounding box center [1538, 124] width 24 height 24
click at [1462, 203] on button "Edit" at bounding box center [1476, 199] width 136 height 28
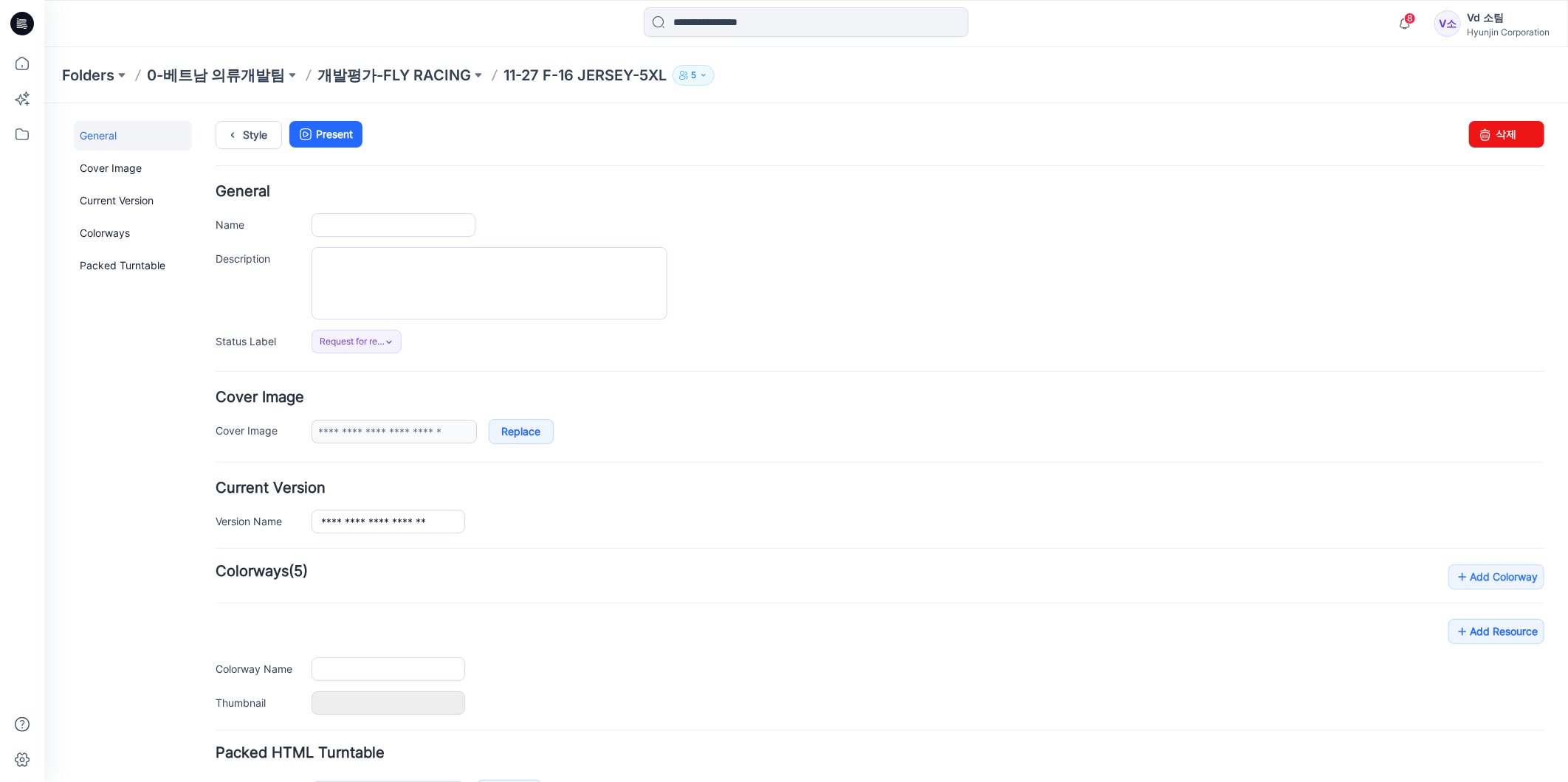
type input "**********"
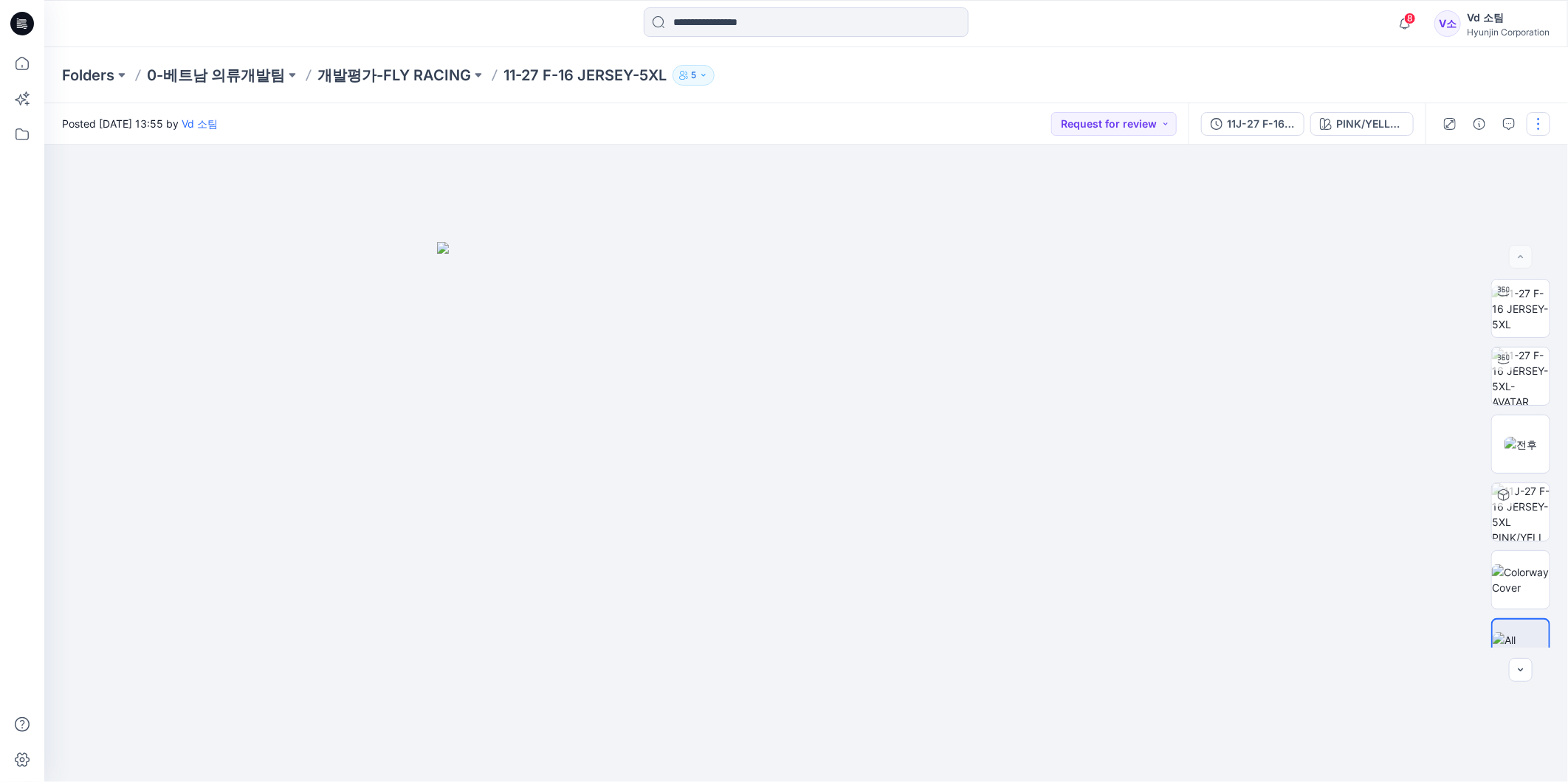
click at [1541, 131] on button "button" at bounding box center [1538, 124] width 24 height 24
drag, startPoint x: 1464, startPoint y: 200, endPoint x: 1479, endPoint y: 94, distance: 107.1
click at [1479, 94] on body "8 Notifications Your style 11-27 F-16 JERSEY-5XL is ready 5 new Colorway 1 minu…" at bounding box center [784, 391] width 1568 height 782
click at [1477, 132] on button "button" at bounding box center [1479, 124] width 24 height 24
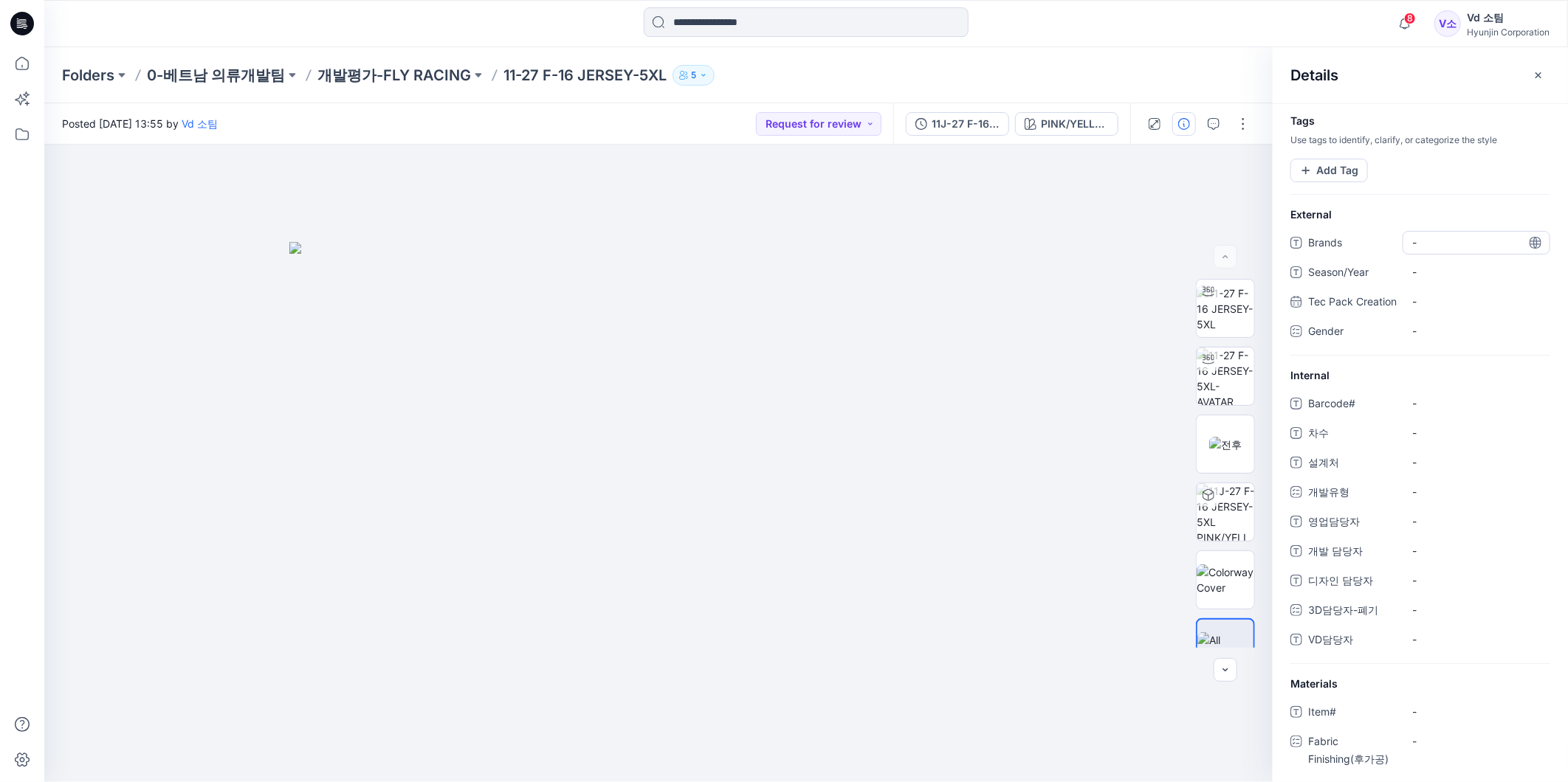
click at [1431, 246] on span "-" at bounding box center [1477, 243] width 129 height 15
type textarea "**********"
click at [1348, 189] on div at bounding box center [1421, 194] width 296 height 24
click at [1352, 165] on button "Add Tag" at bounding box center [1329, 170] width 77 height 24
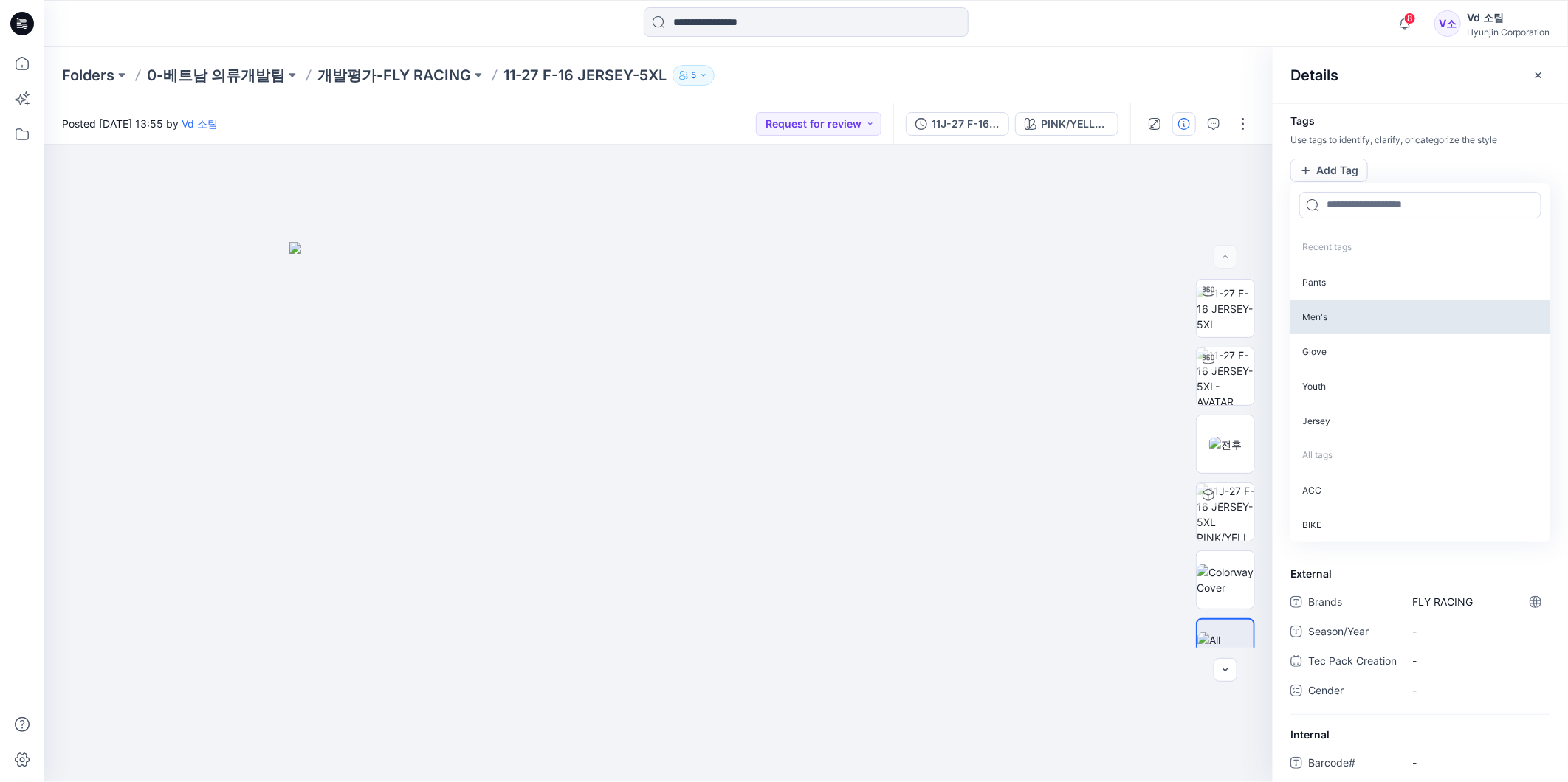
click at [1325, 319] on p "Men's" at bounding box center [1420, 317] width 260 height 34
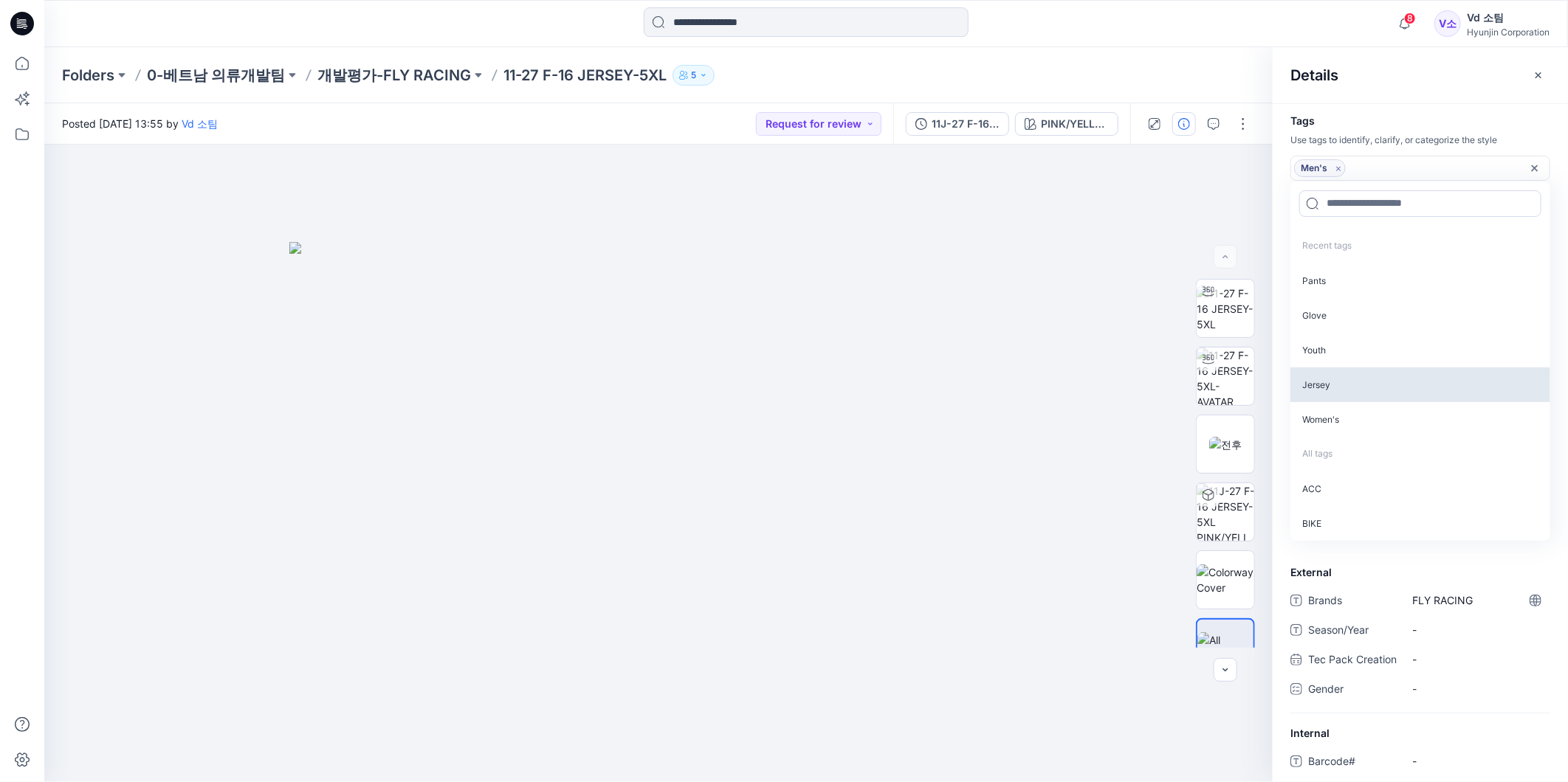
click at [1328, 379] on p "Jersey" at bounding box center [1420, 384] width 260 height 34
click at [1380, 130] on div "Tags Use tags to identify, clarify, or categorize the style Men's Remove tag Je…" at bounding box center [1421, 339] width 296 height 449
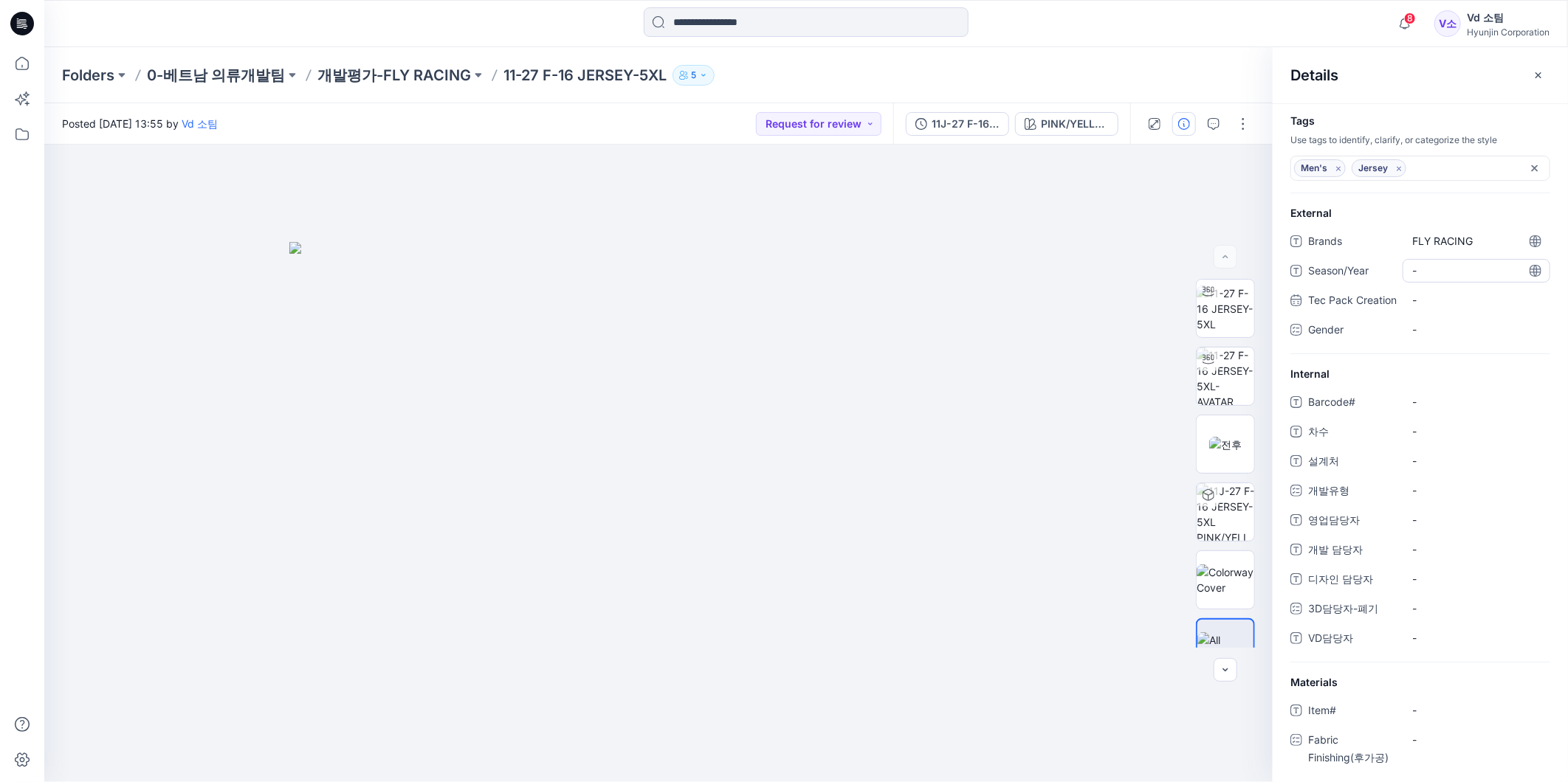
click at [1453, 272] on span "-" at bounding box center [1477, 270] width 129 height 15
type textarea "**"
click at [1482, 342] on div "-" at bounding box center [1476, 330] width 148 height 24
click at [1465, 377] on div "[DEMOGRAPHIC_DATA]" at bounding box center [1476, 362] width 142 height 30
click at [1418, 368] on span at bounding box center [1421, 362] width 11 height 11
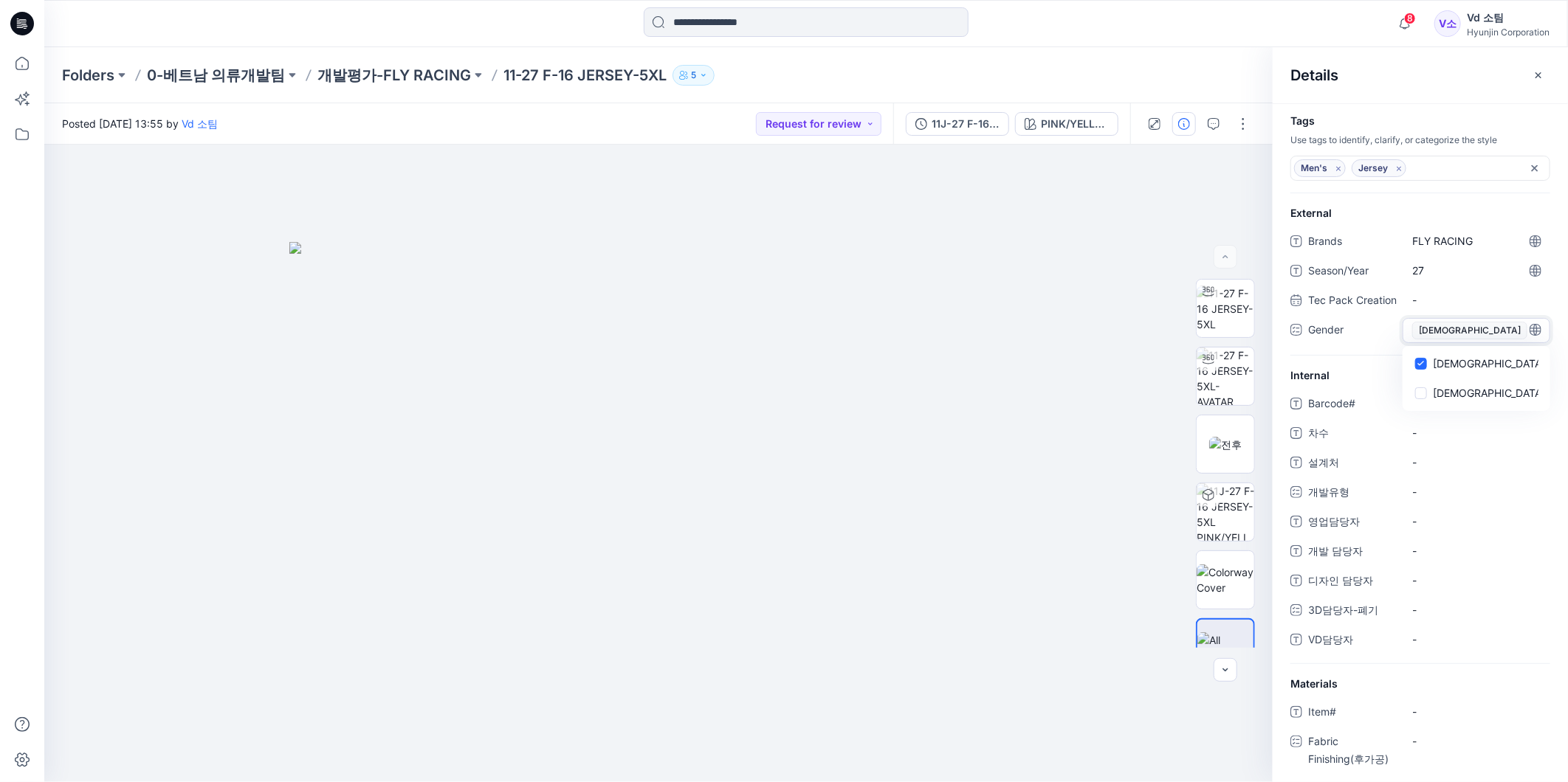
click at [1334, 340] on span "Gender" at bounding box center [1353, 332] width 89 height 22
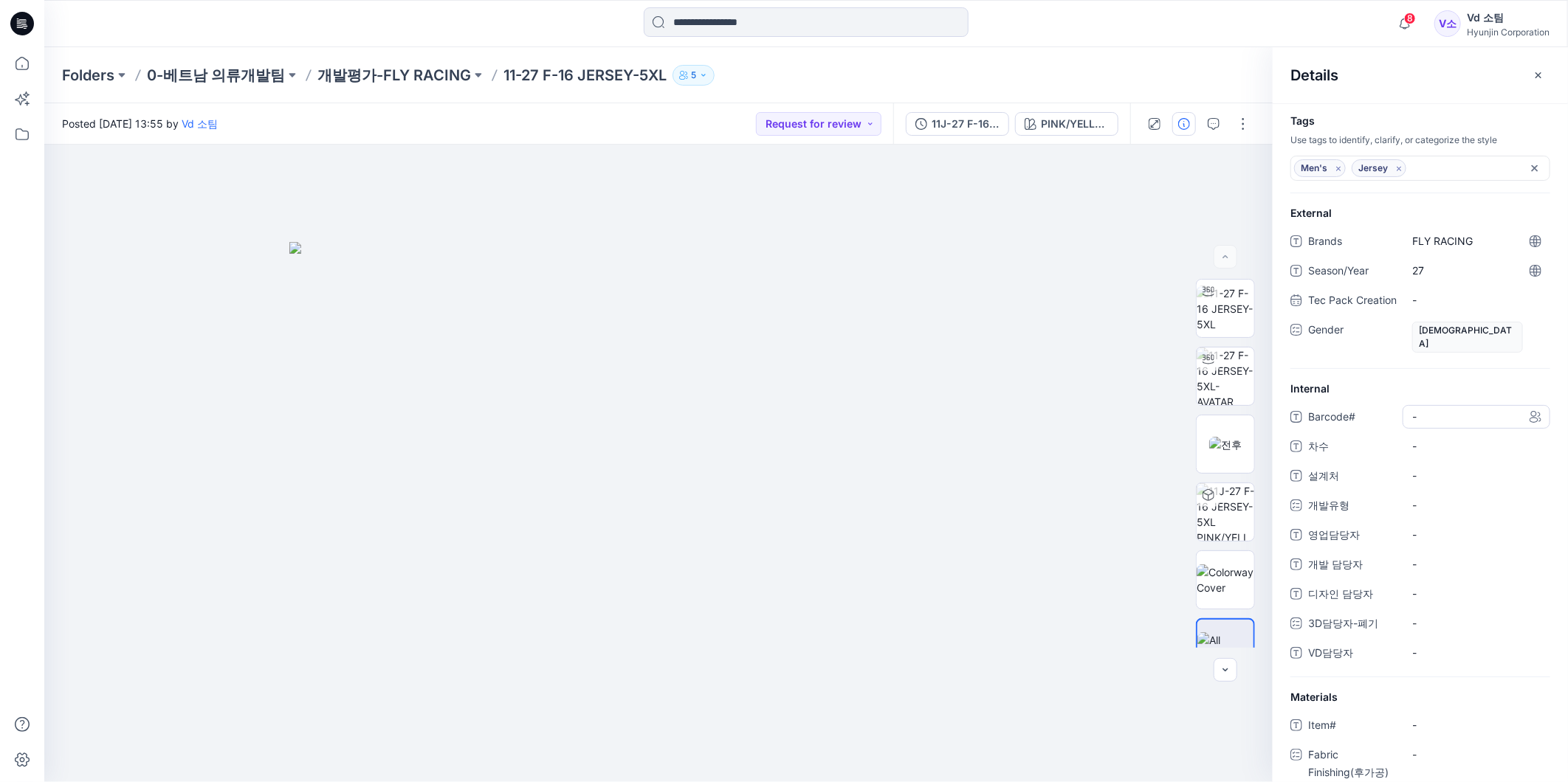
click at [1462, 415] on span "-" at bounding box center [1477, 416] width 129 height 15
type textarea "*********"
click at [1451, 447] on span "-" at bounding box center [1477, 446] width 129 height 15
type textarea "**"
click at [1426, 483] on span "-" at bounding box center [1477, 475] width 129 height 15
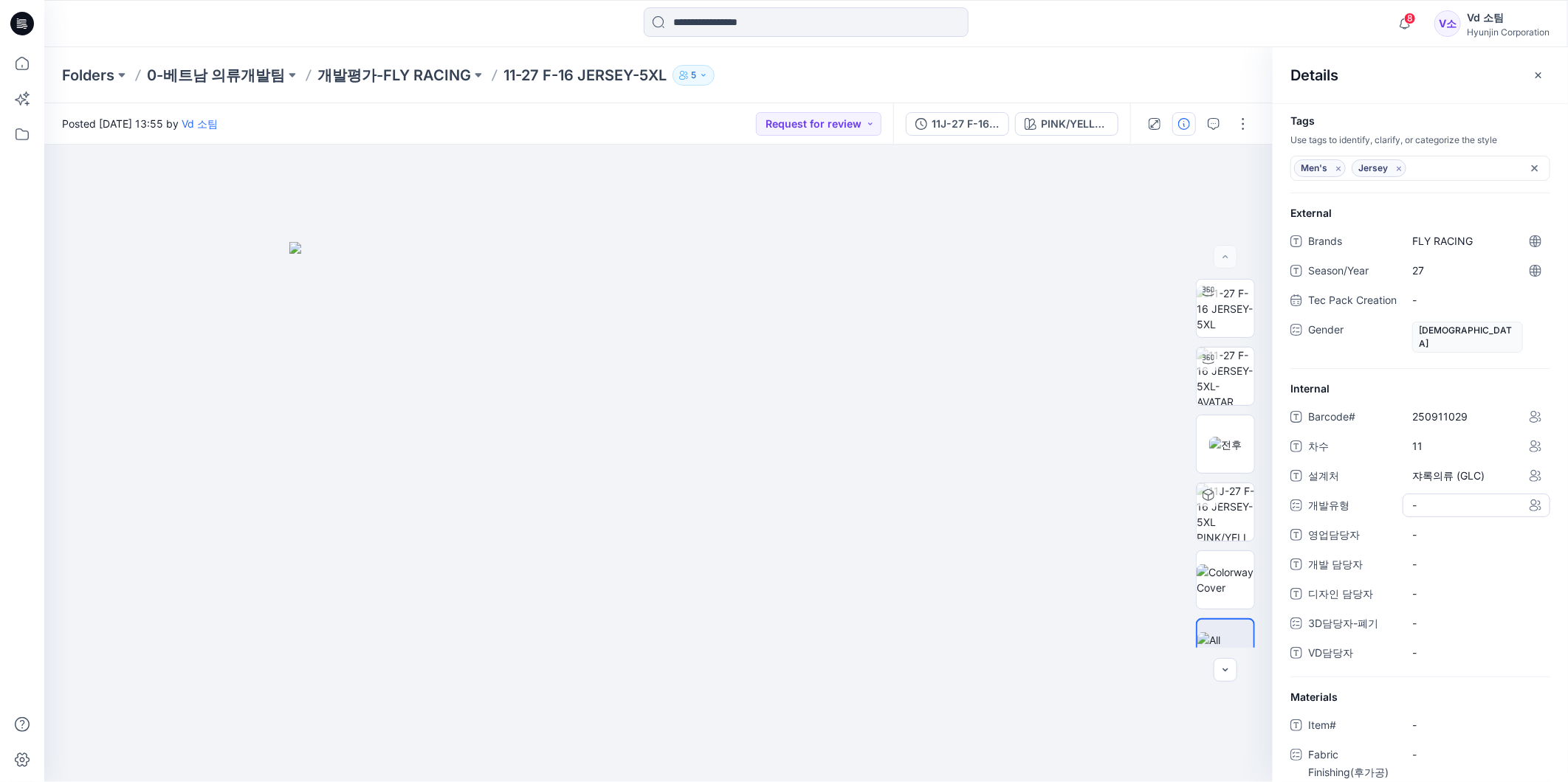
click at [1425, 497] on div "-" at bounding box center [1423, 505] width 22 height 21
click at [1419, 567] on span at bounding box center [1421, 567] width 11 height 11
click at [1396, 546] on span "영업담당자" at bounding box center [1353, 538] width 89 height 21
click at [1451, 544] on span "-" at bounding box center [1477, 536] width 129 height 15
type textarea "*"
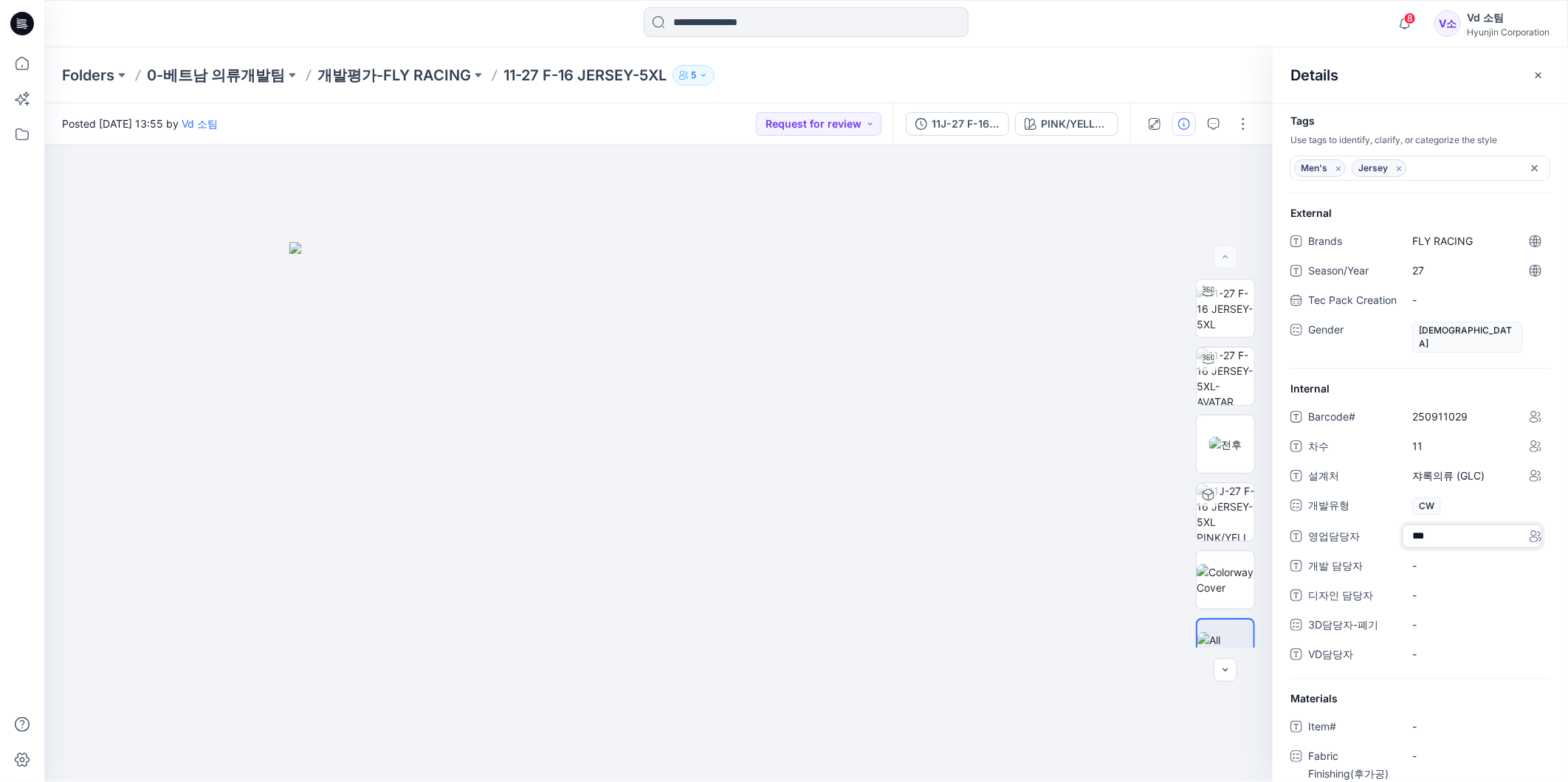
type textarea "***"
click at [1442, 570] on 담당자 "-" at bounding box center [1477, 565] width 129 height 15
type textarea "***"
click at [1449, 654] on span "-" at bounding box center [1477, 654] width 129 height 15
type textarea "***"
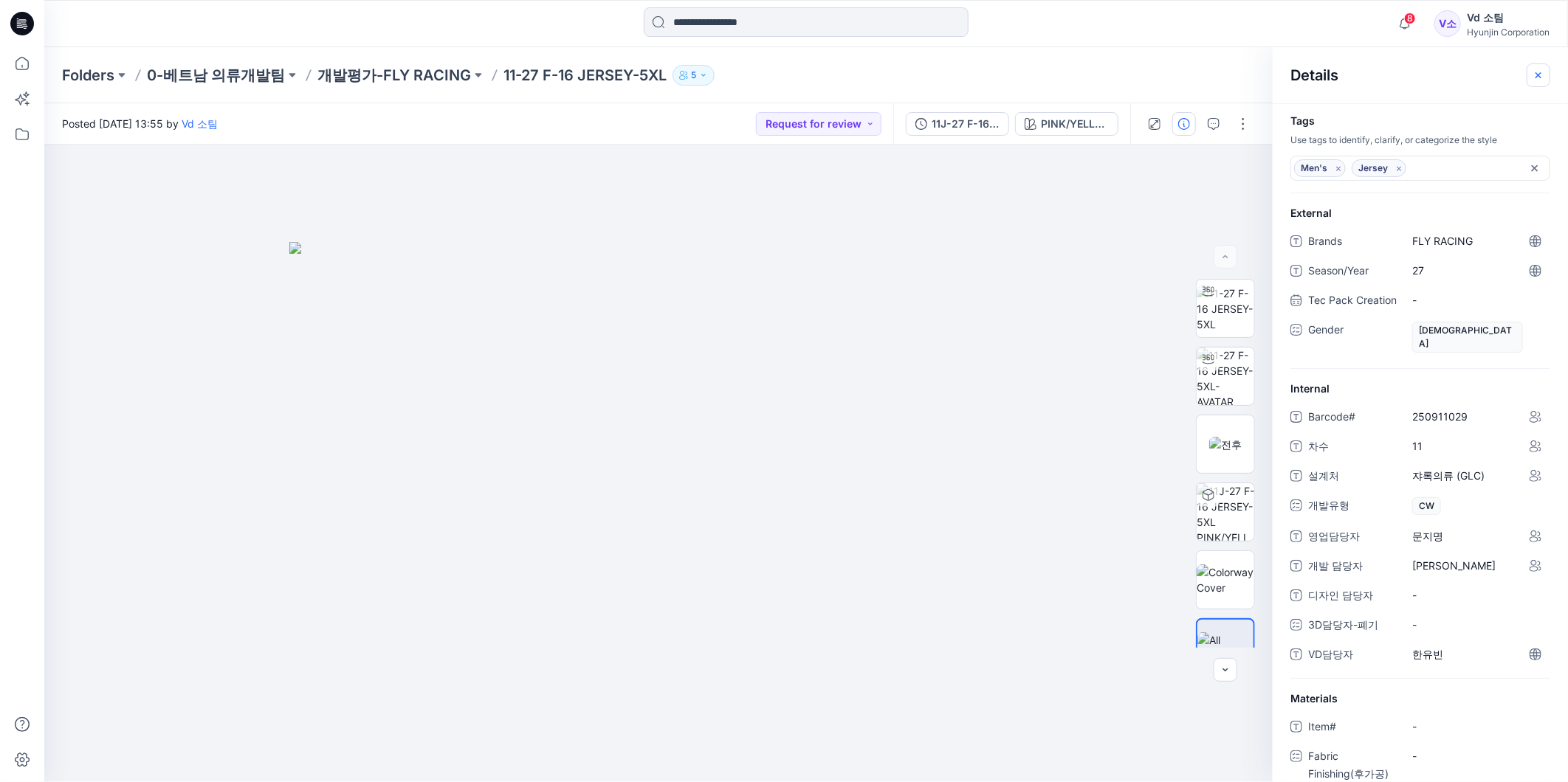
click at [1533, 77] on icon "button" at bounding box center [1538, 75] width 11 height 11
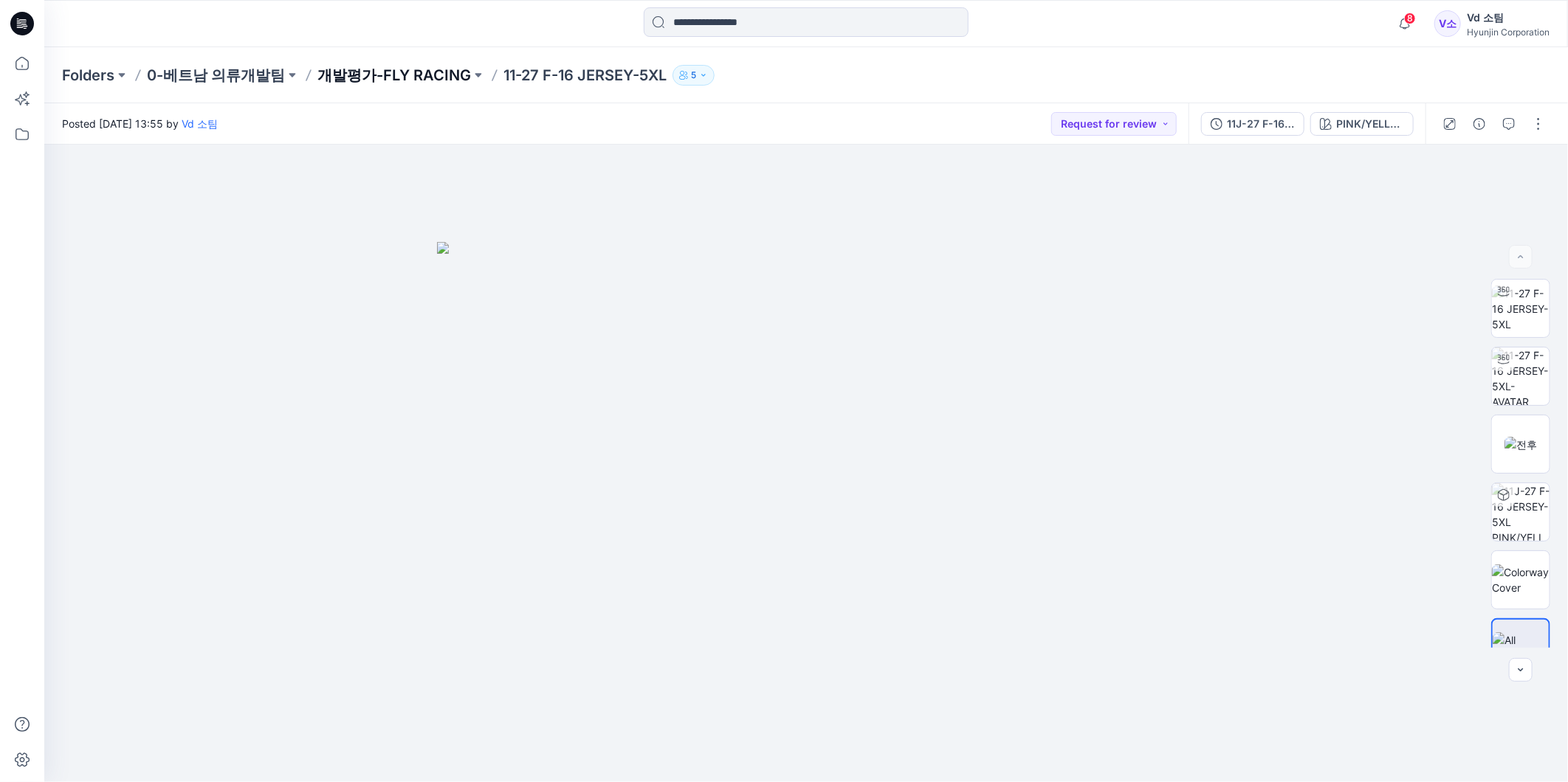
click at [358, 81] on p "개발평가-FLY RACING" at bounding box center [394, 75] width 154 height 21
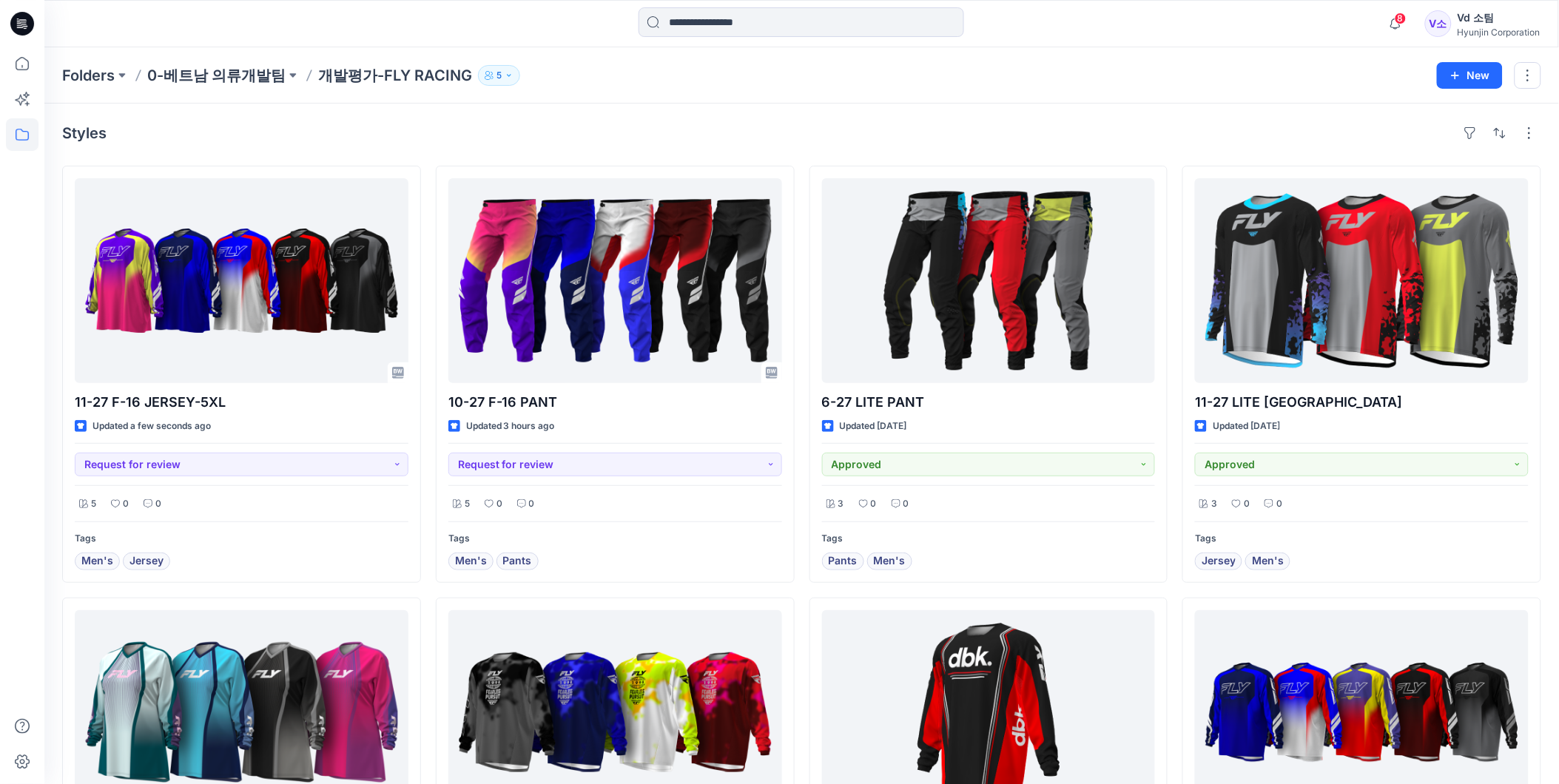
click at [669, 127] on div "Styles" at bounding box center [802, 133] width 1479 height 24
